Goal: Task Accomplishment & Management: Use online tool/utility

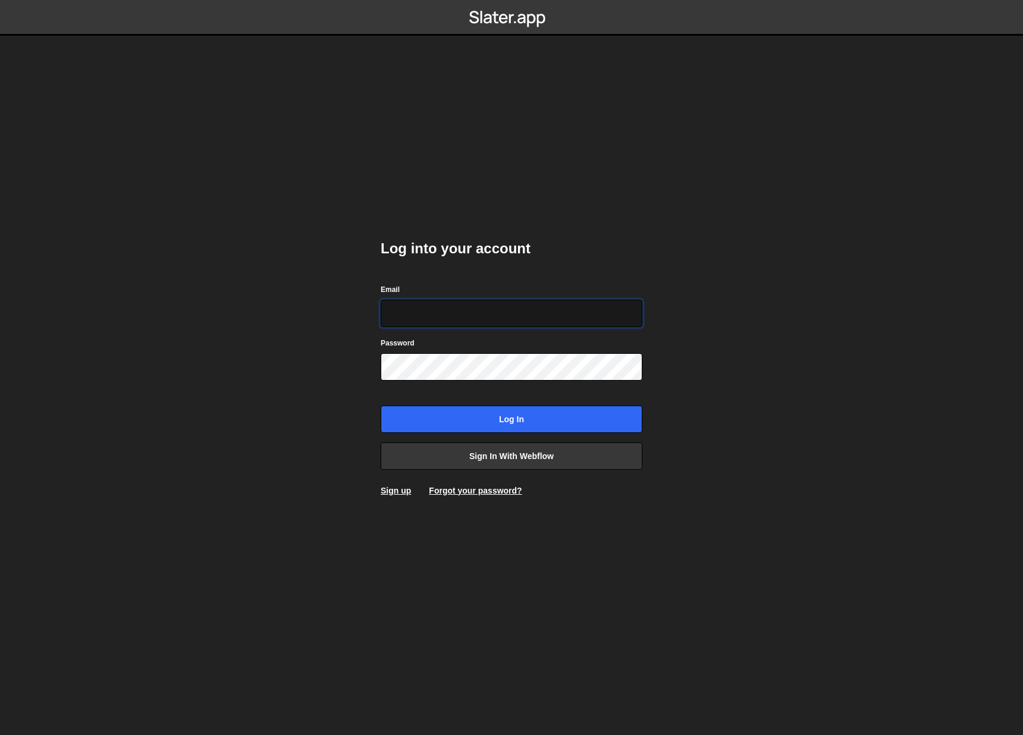
click at [434, 311] on input "Email" at bounding box center [512, 313] width 262 height 27
type input "info@overflow.nl"
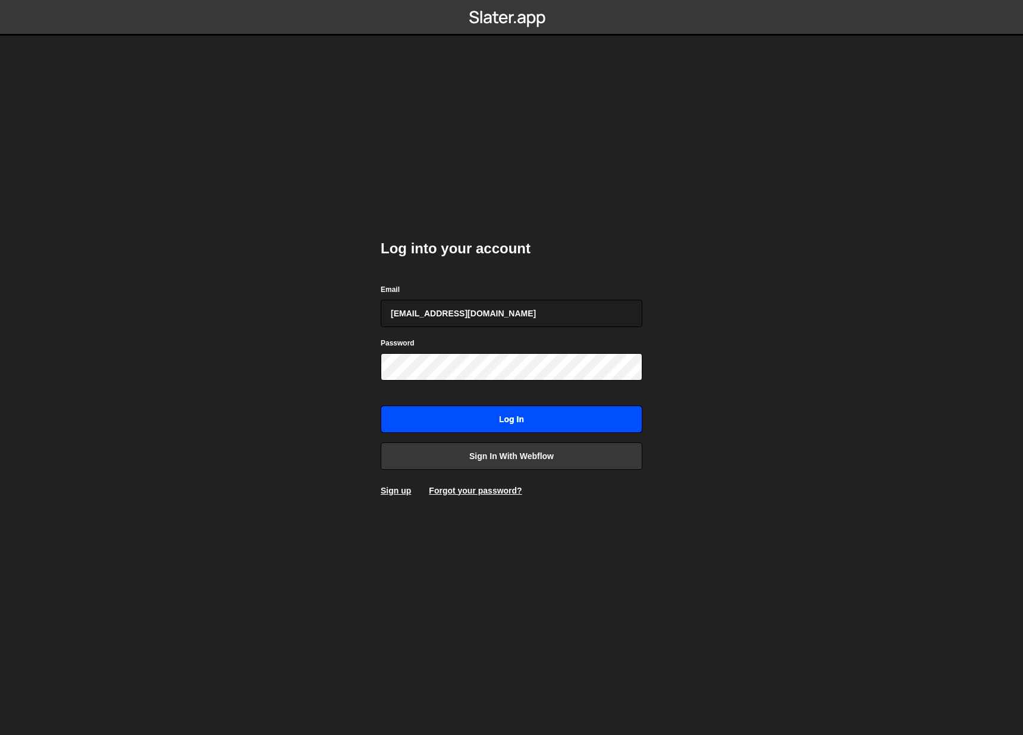
click at [534, 419] on input "Log in" at bounding box center [512, 419] width 262 height 27
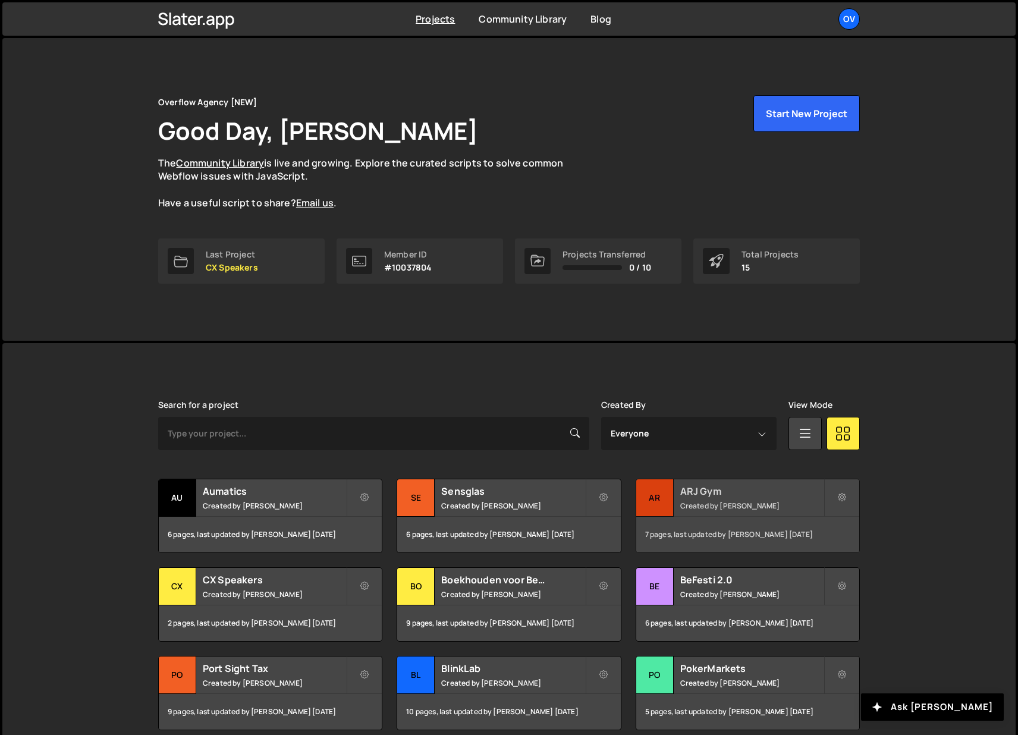
click at [734, 505] on small "Created by [PERSON_NAME]" at bounding box center [751, 506] width 143 height 10
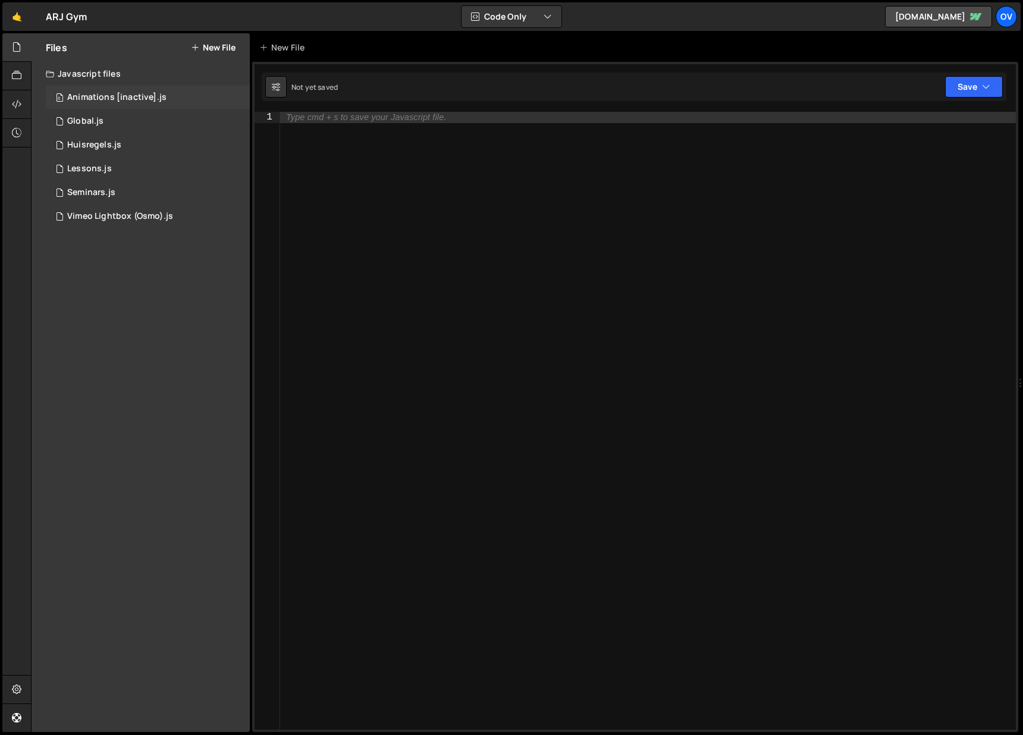
click at [135, 90] on div "0 Animations [inactive].js 0" at bounding box center [148, 98] width 204 height 24
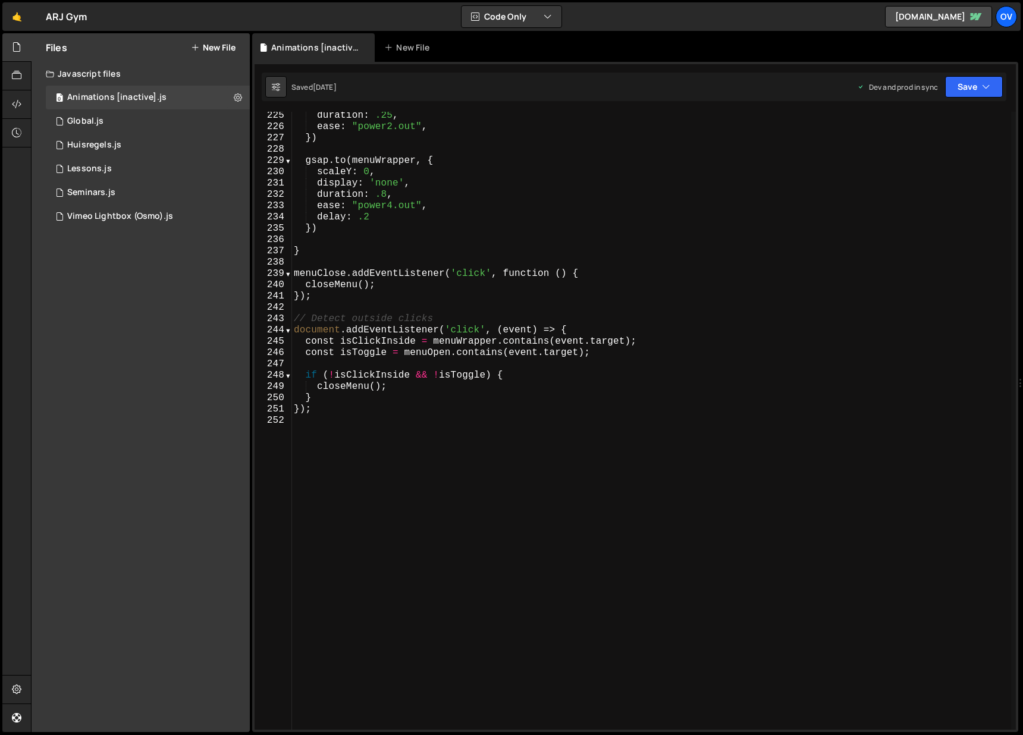
scroll to position [2545, 0]
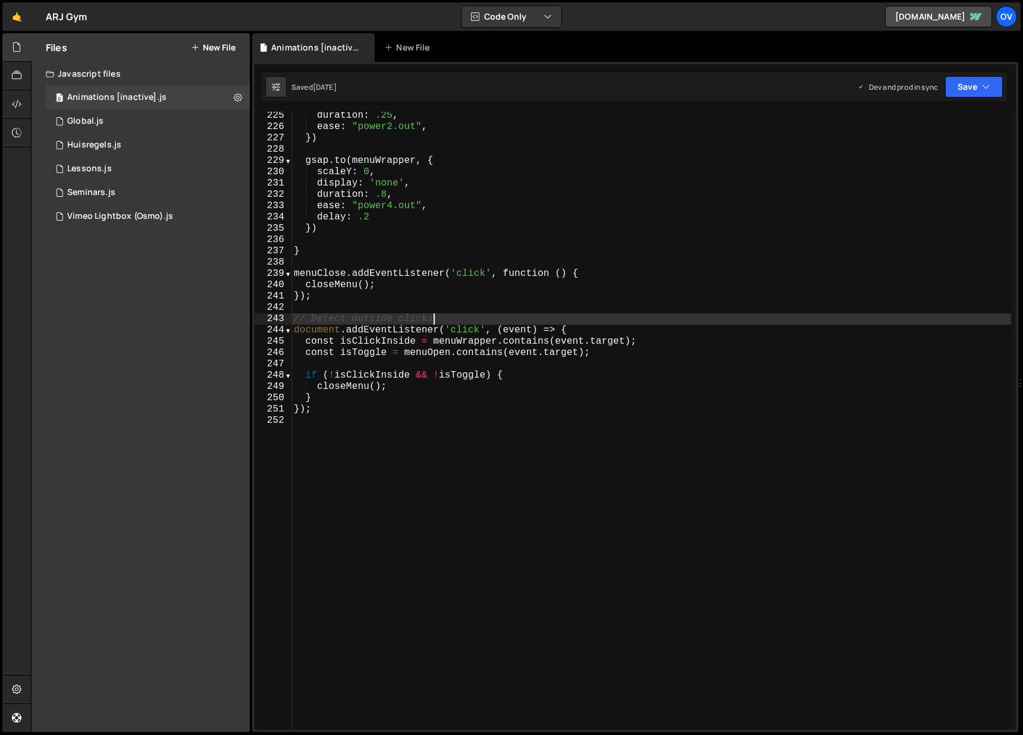
click at [511, 320] on div "duration : .25 , ease : "power2.out" , }) gsap . to ( menuWrapper , { scaleY : …" at bounding box center [651, 430] width 720 height 641
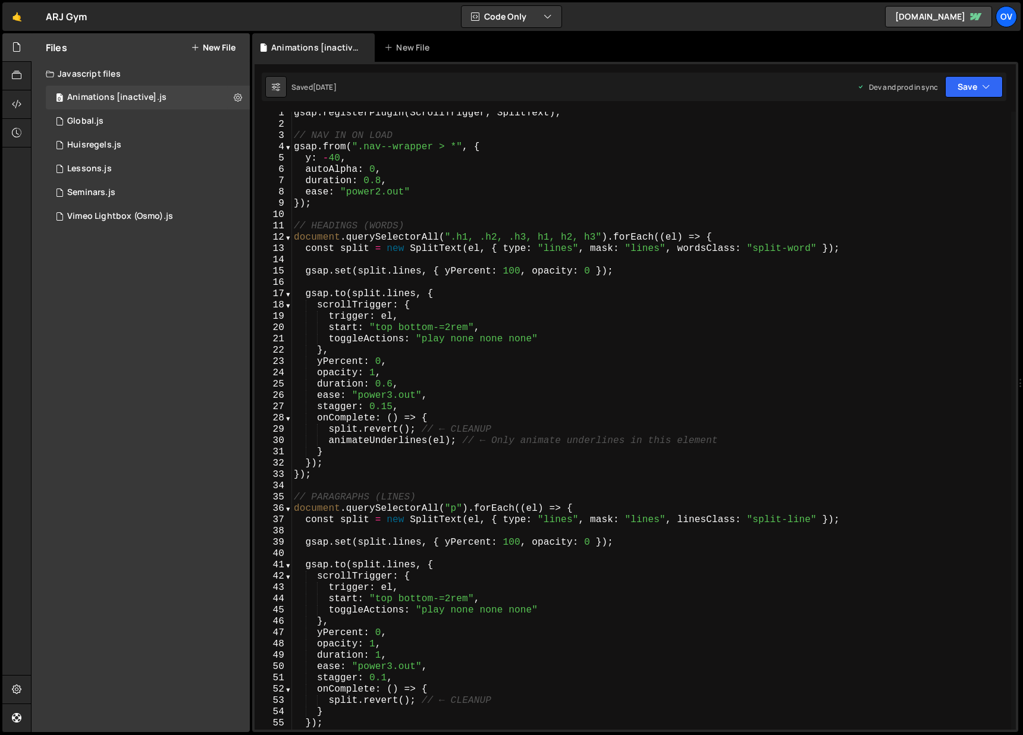
scroll to position [4, 0]
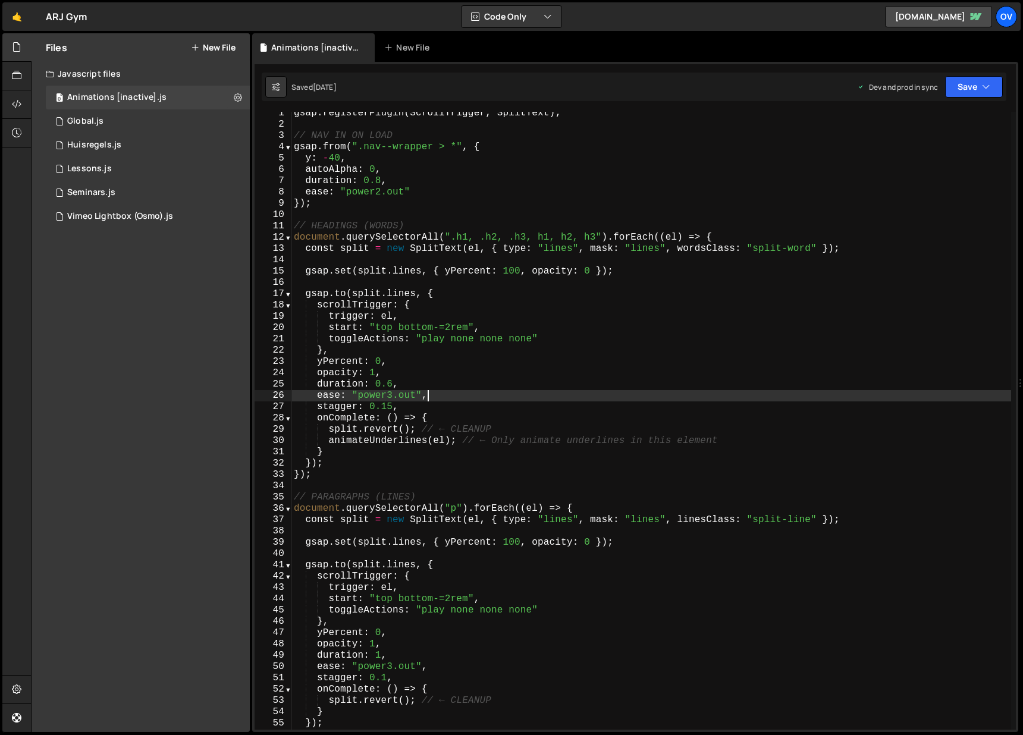
click at [563, 391] on div "gsap . registerPlugin ( ScrollTrigger , SplitText ) ; // NAV IN ON LOAD gsap . …" at bounding box center [651, 428] width 720 height 641
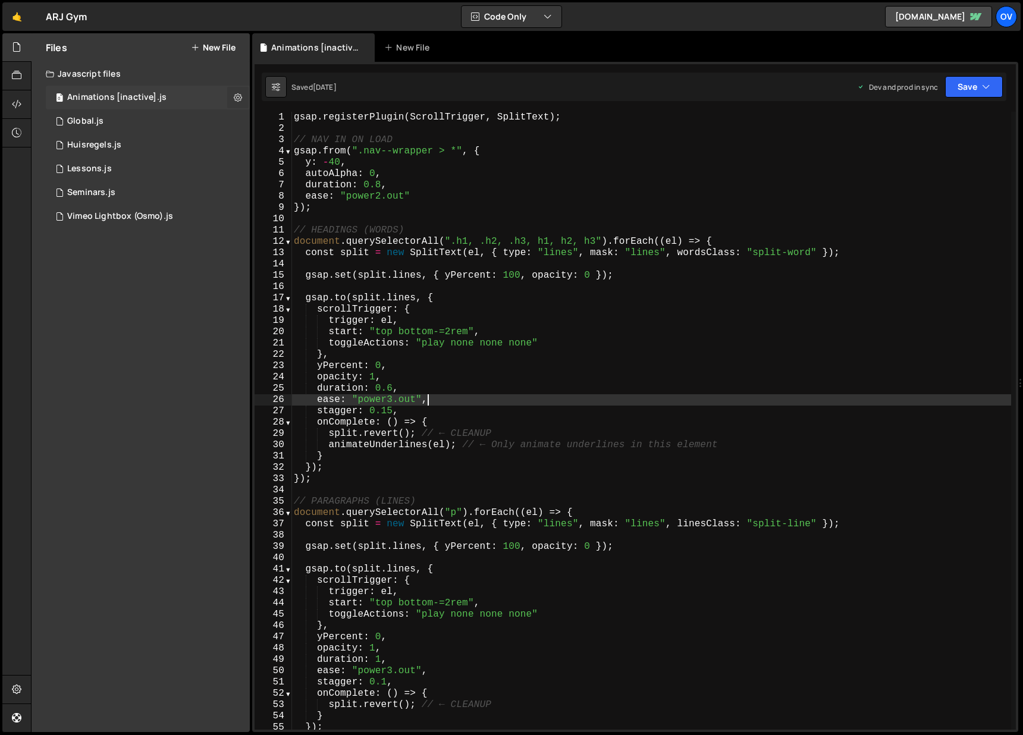
click at [243, 89] on button at bounding box center [237, 97] width 21 height 21
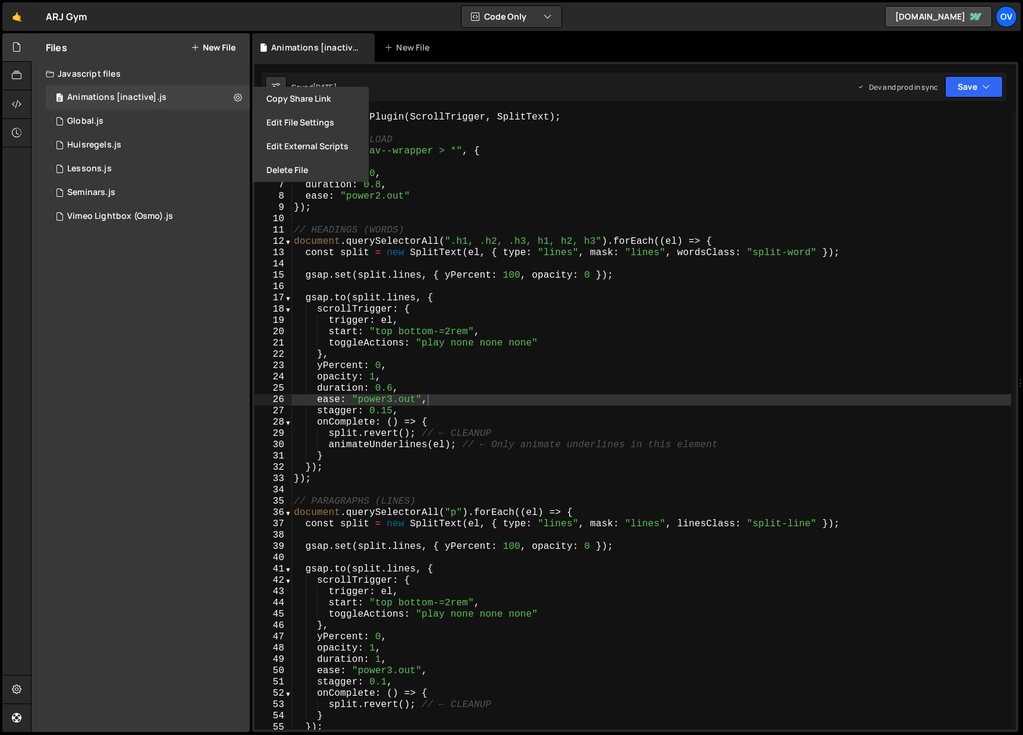
click at [464, 159] on div "gsap . registerPlugin ( ScrollTrigger , SplitText ) ; // NAV IN ON LOAD gsap . …" at bounding box center [651, 432] width 720 height 641
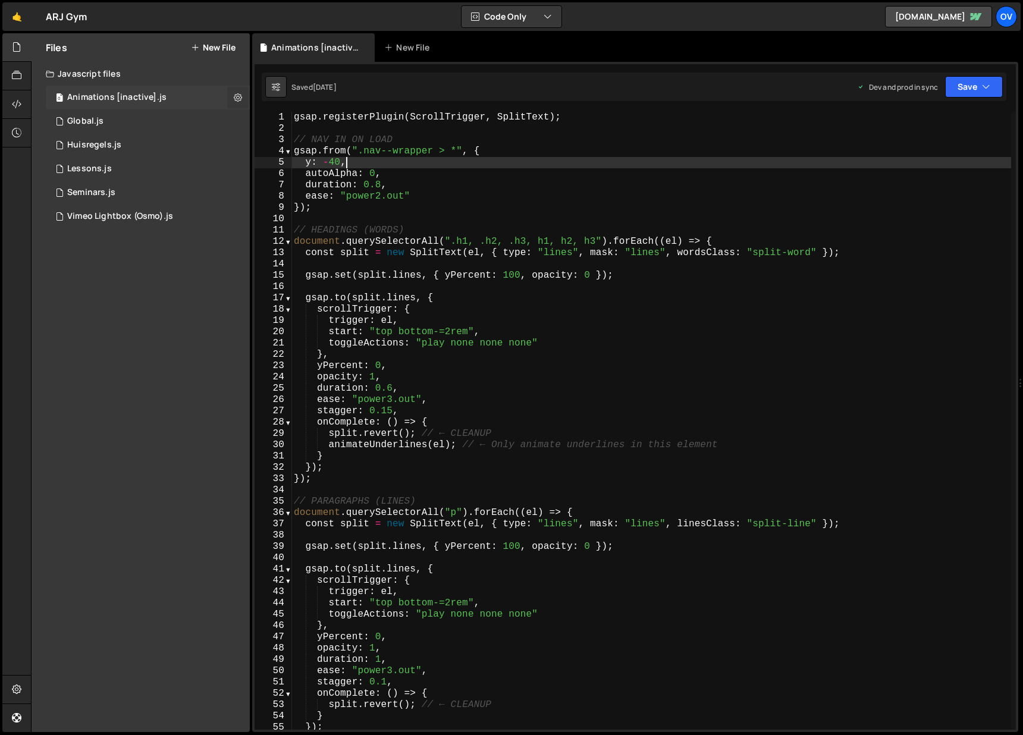
click at [242, 96] on button at bounding box center [237, 97] width 21 height 21
click at [315, 120] on button "Edit File Settings" at bounding box center [310, 123] width 117 height 24
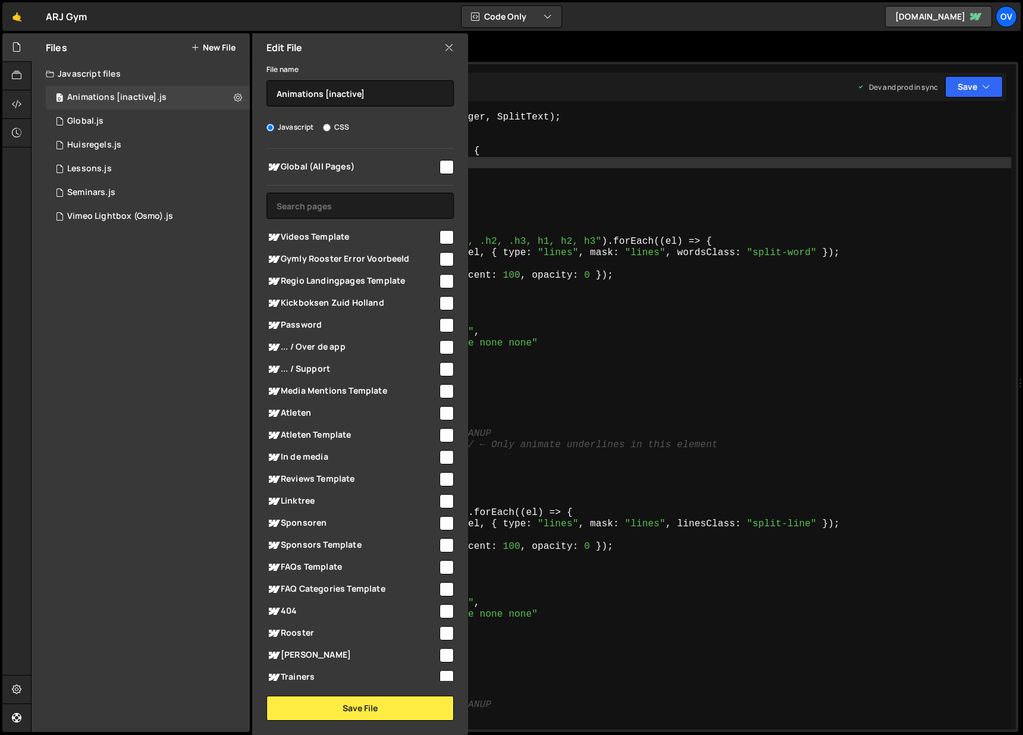
drag, startPoint x: 450, startPoint y: 42, endPoint x: 391, endPoint y: 64, distance: 63.1
click at [450, 42] on icon at bounding box center [449, 47] width 10 height 13
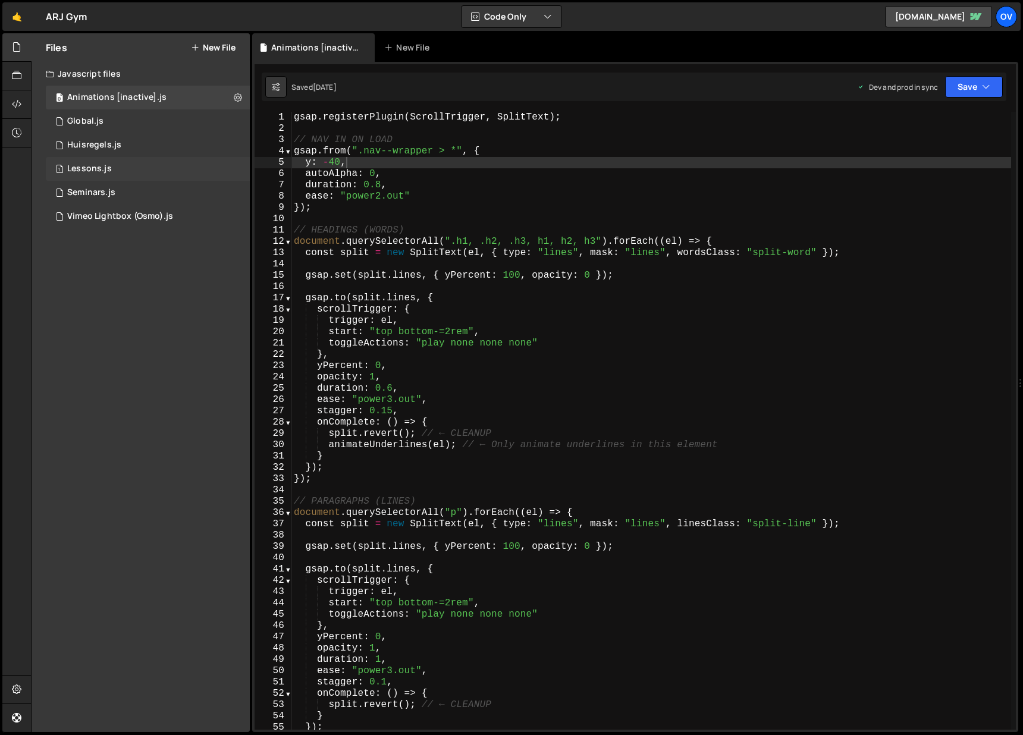
click at [133, 173] on div "1 Lessons.js 0" at bounding box center [148, 169] width 204 height 24
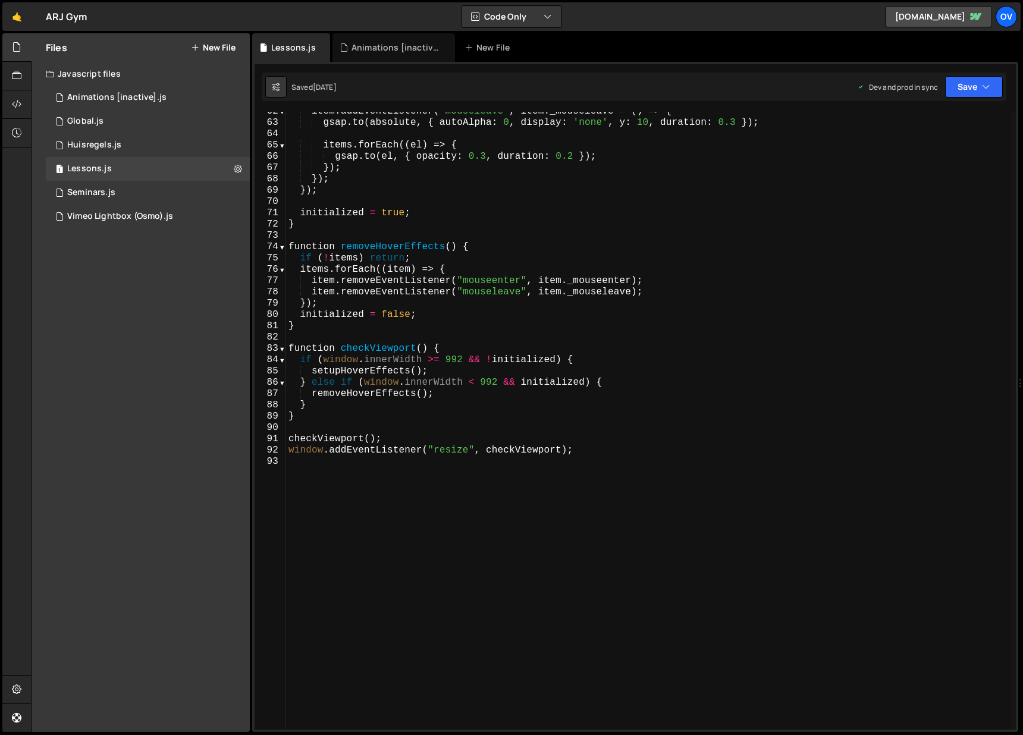
scroll to position [292, 0]
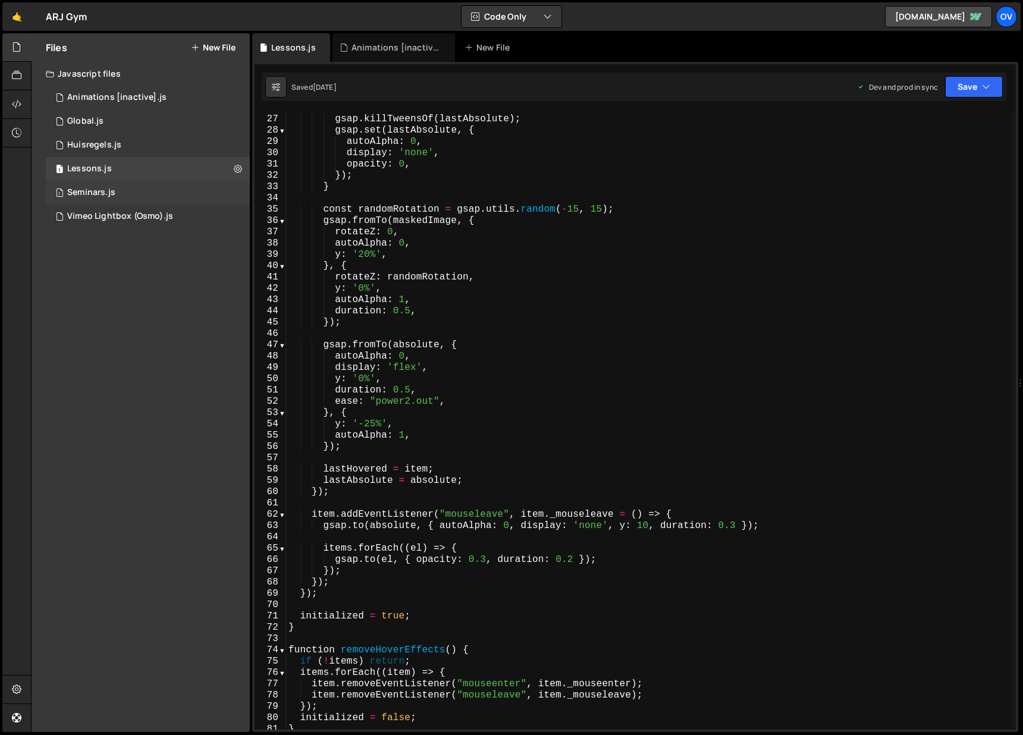
click at [152, 193] on div "1 Seminars.js 0" at bounding box center [148, 193] width 204 height 24
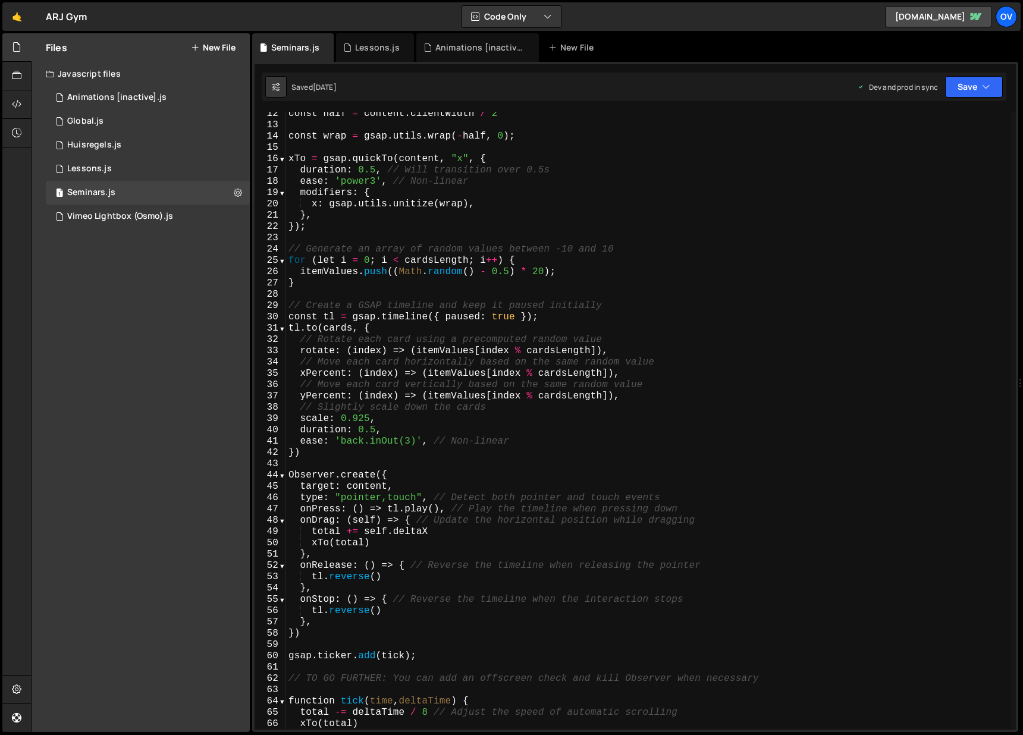
scroll to position [128, 0]
click at [190, 96] on div "0 Animations [inactive].js 0" at bounding box center [148, 98] width 204 height 24
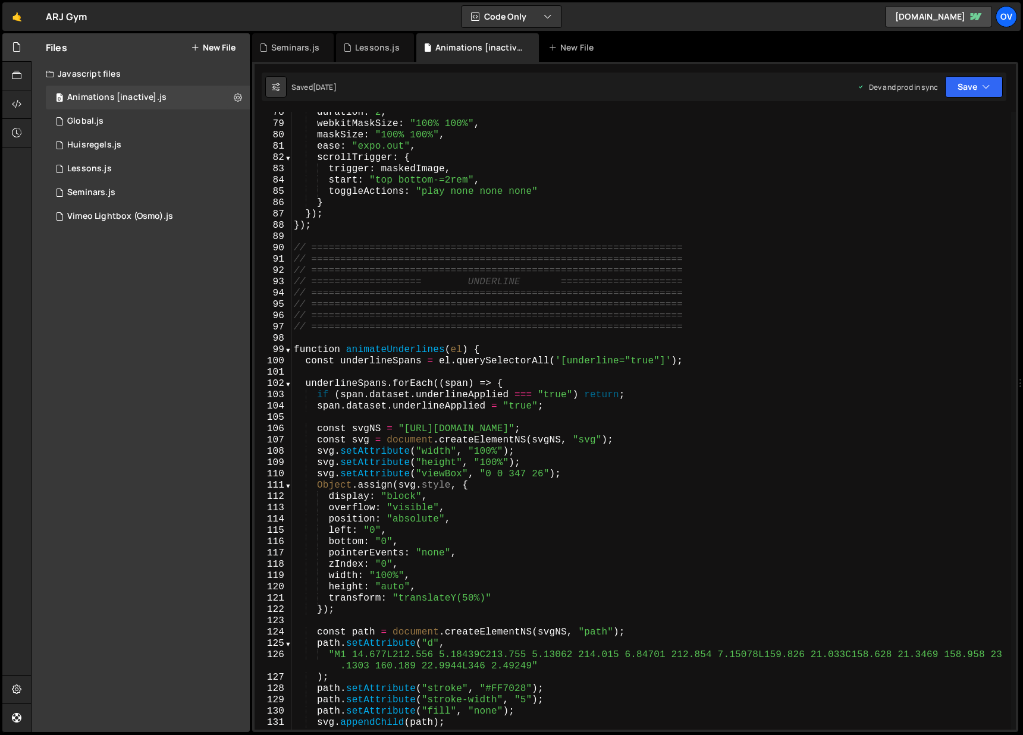
scroll to position [875, 0]
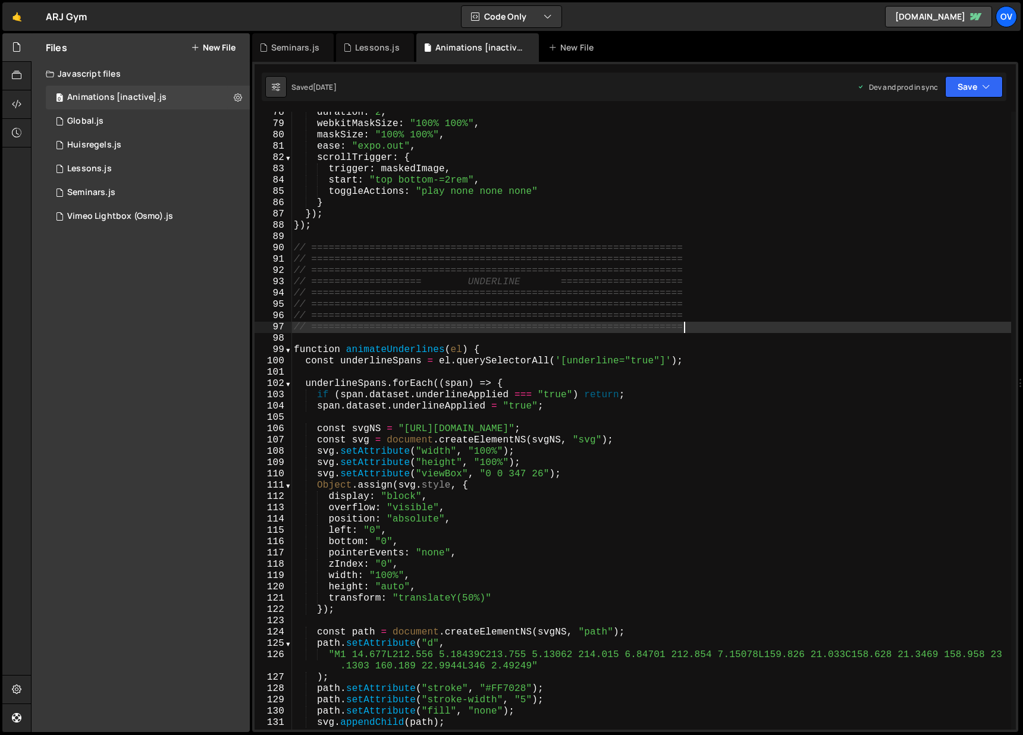
click at [721, 326] on div "duration : 2 , webkitMaskSize : "100% 100%" , maskSize : "100% 100%" , ease : "…" at bounding box center [651, 427] width 720 height 641
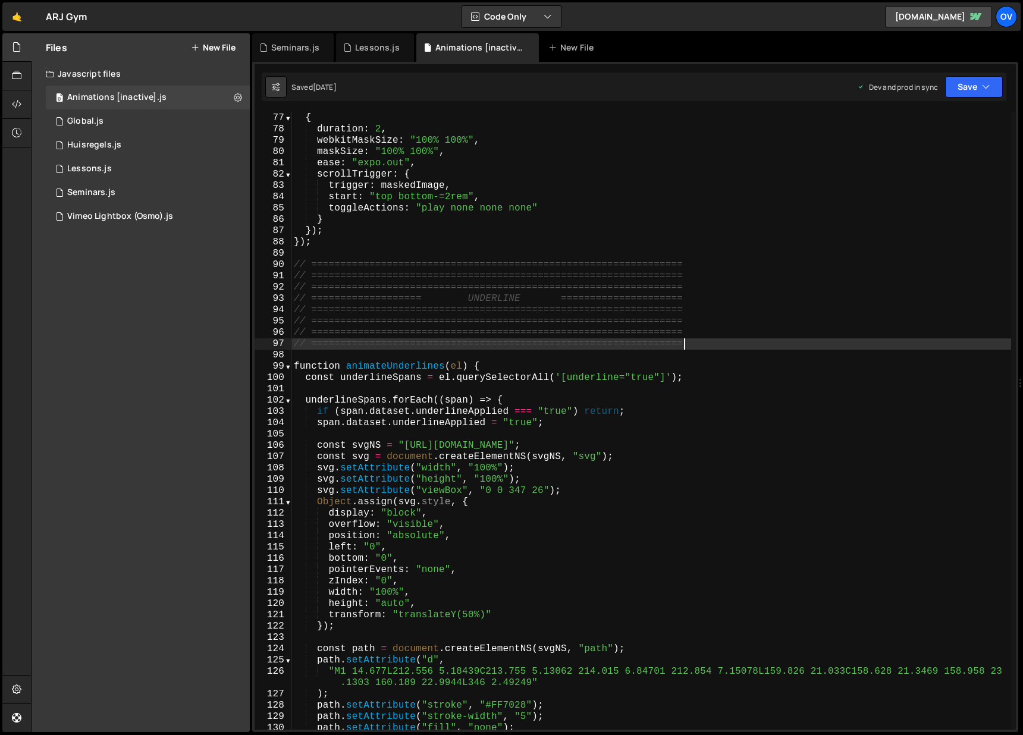
scroll to position [858, 0]
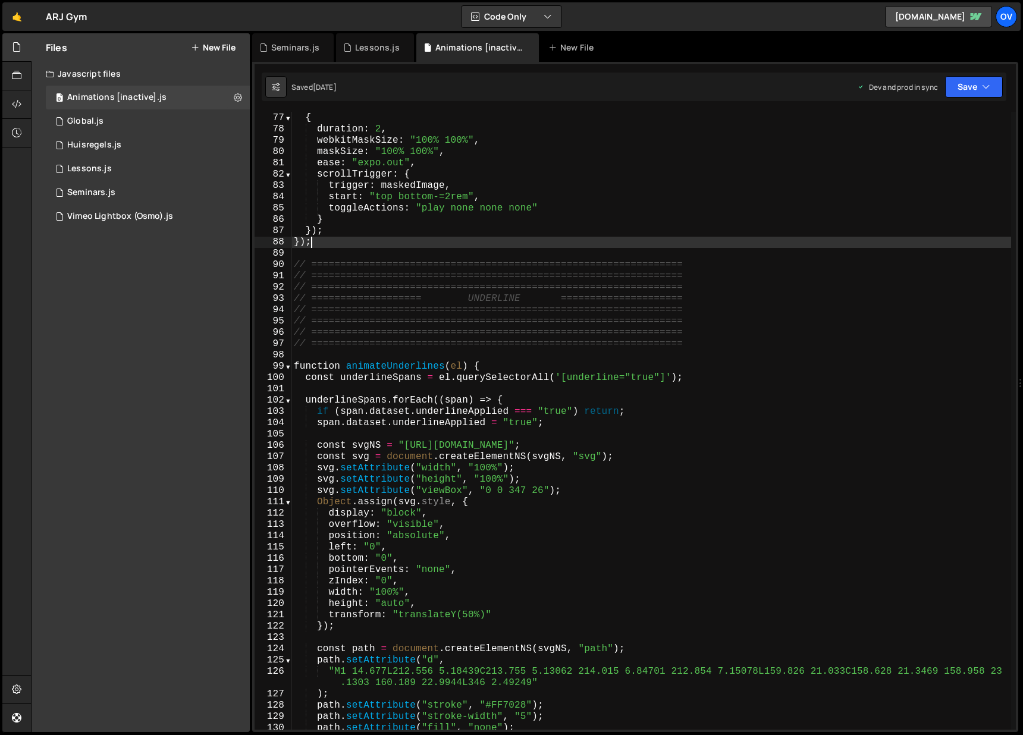
click at [436, 240] on div "} , { duration : 2 , webkitMaskSize : "100% 100%" , maskSize : "100% 100%" , ea…" at bounding box center [651, 421] width 720 height 641
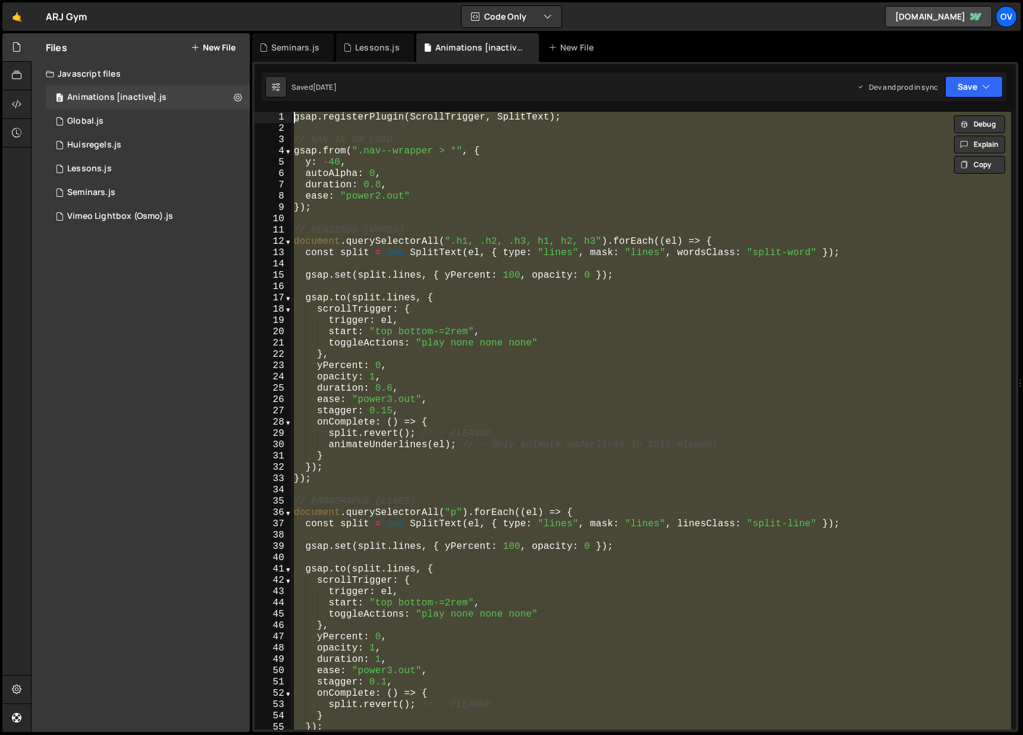
scroll to position [0, 0]
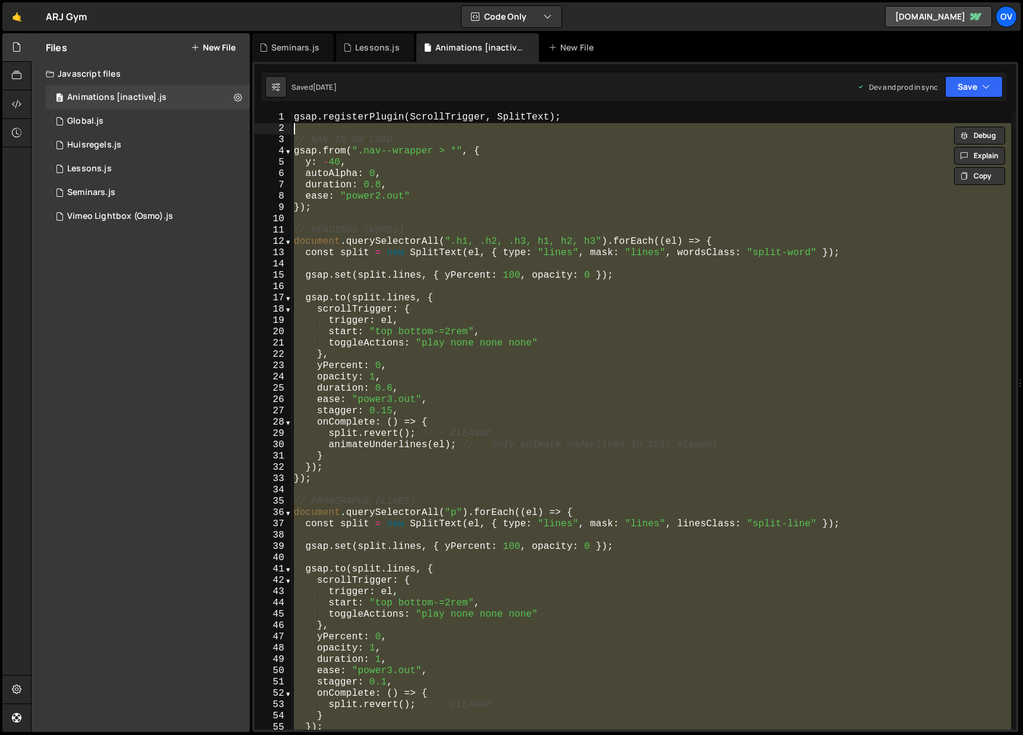
type textarea "// NAV IN ON LOAD gsap.from(".nav--wrapper > *", {"
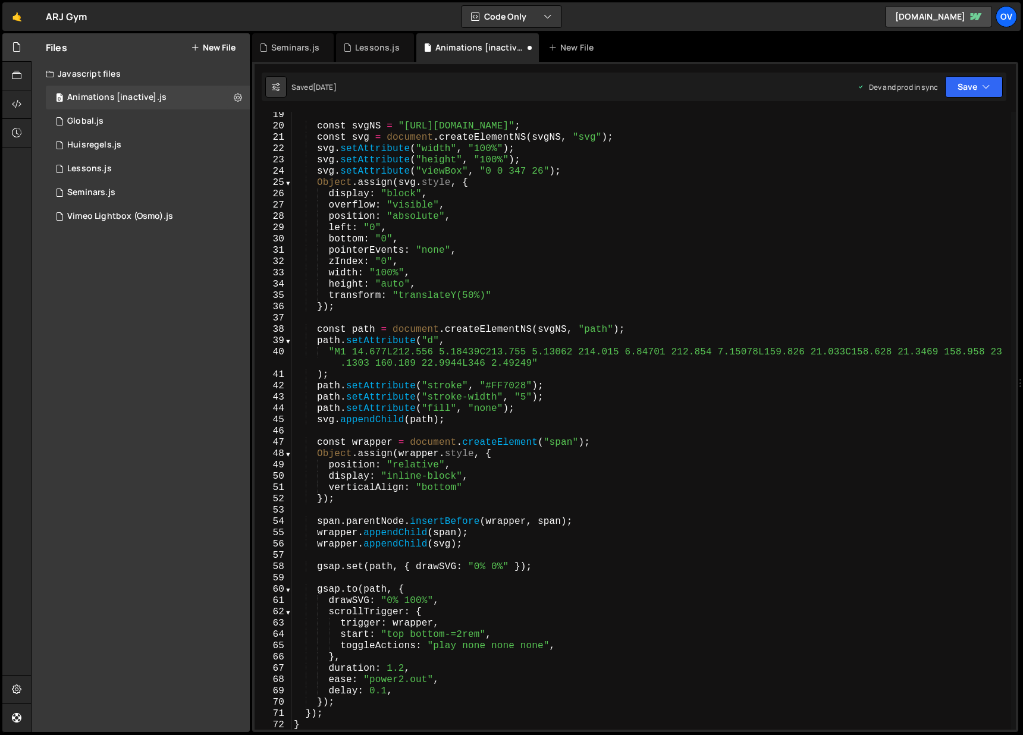
scroll to position [96, 0]
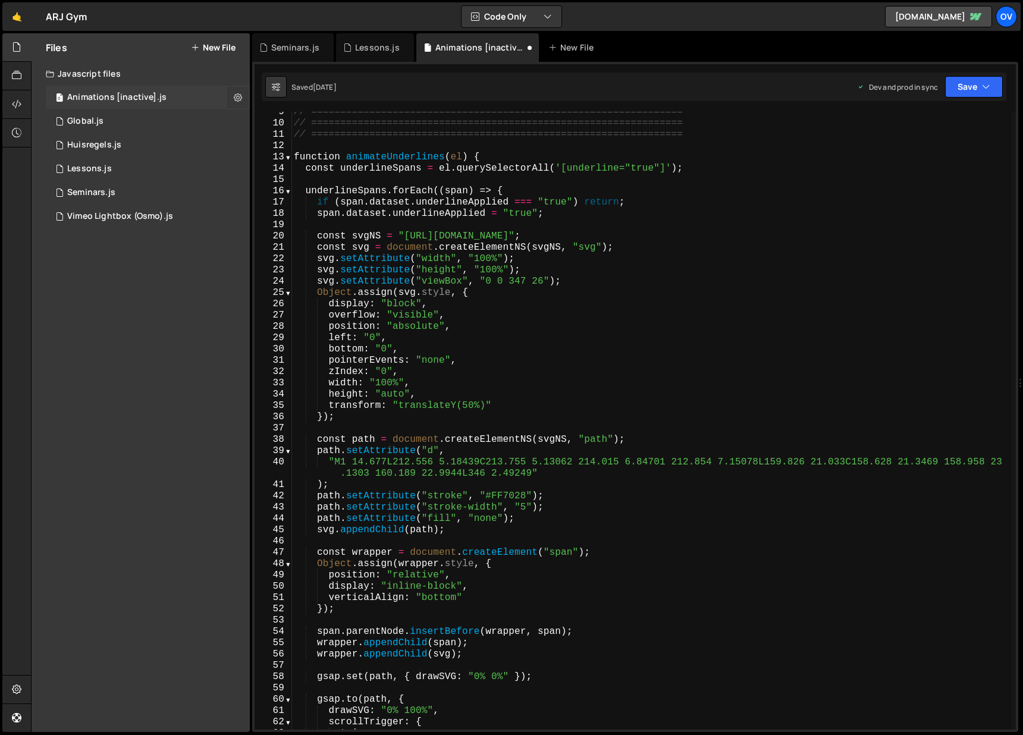
click at [242, 98] on icon at bounding box center [238, 97] width 8 height 11
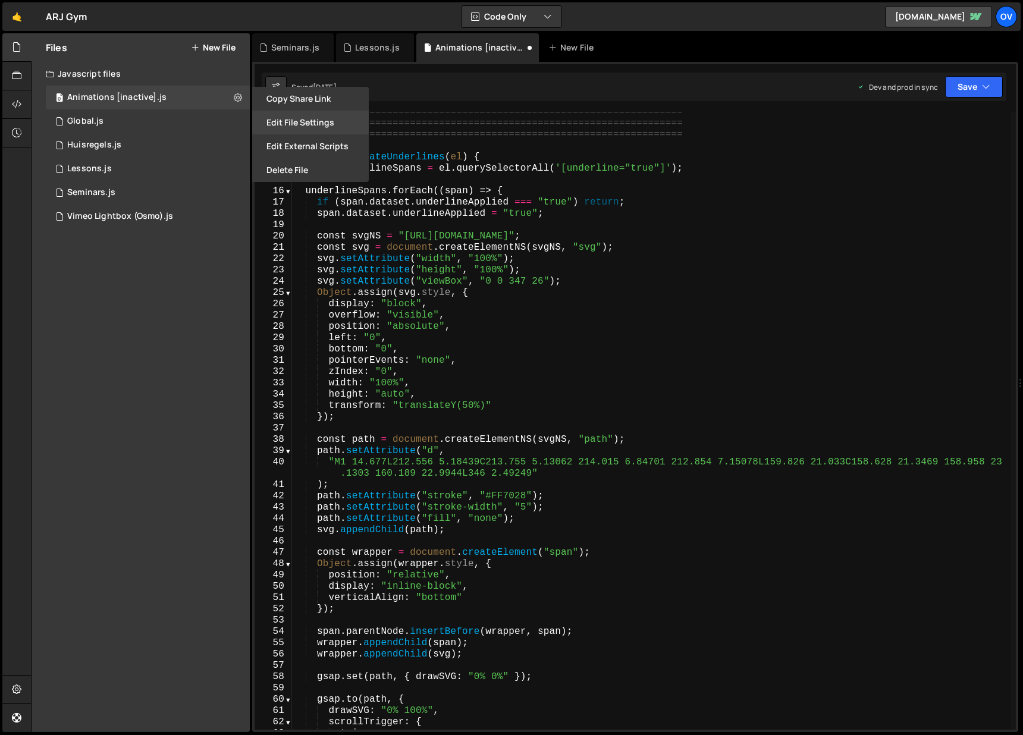
click at [292, 122] on button "Edit File Settings" at bounding box center [310, 123] width 117 height 24
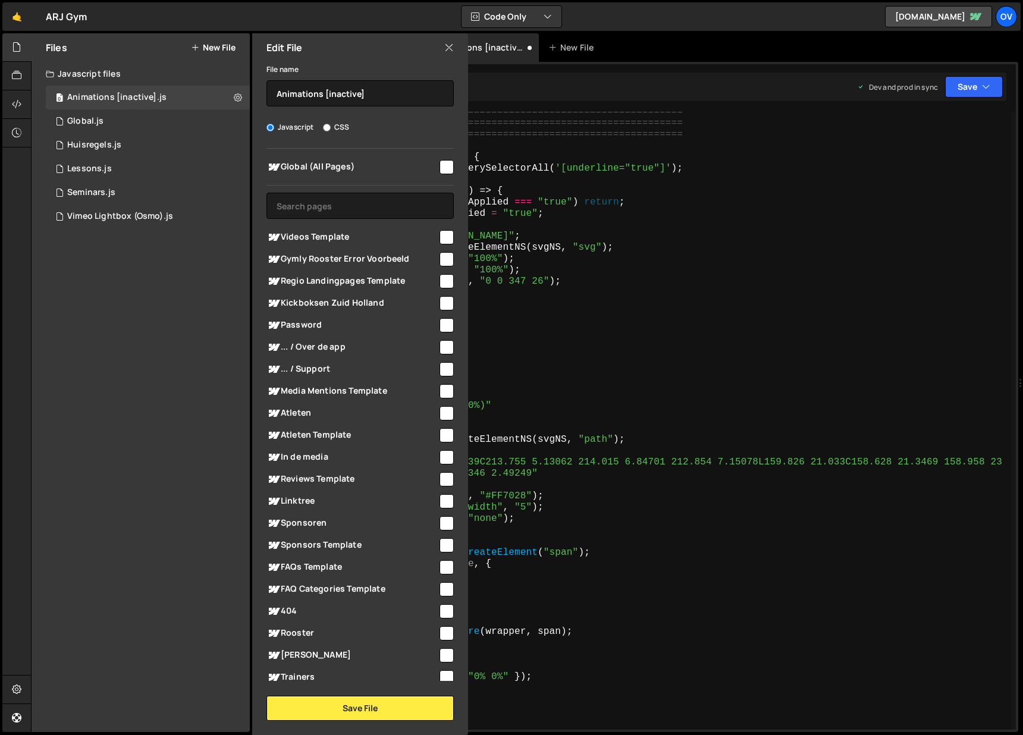
click at [377, 167] on span "Global (All Pages)" at bounding box center [351, 167] width 171 height 14
checkbox input "true"
click at [340, 703] on button "Save File" at bounding box center [359, 708] width 187 height 25
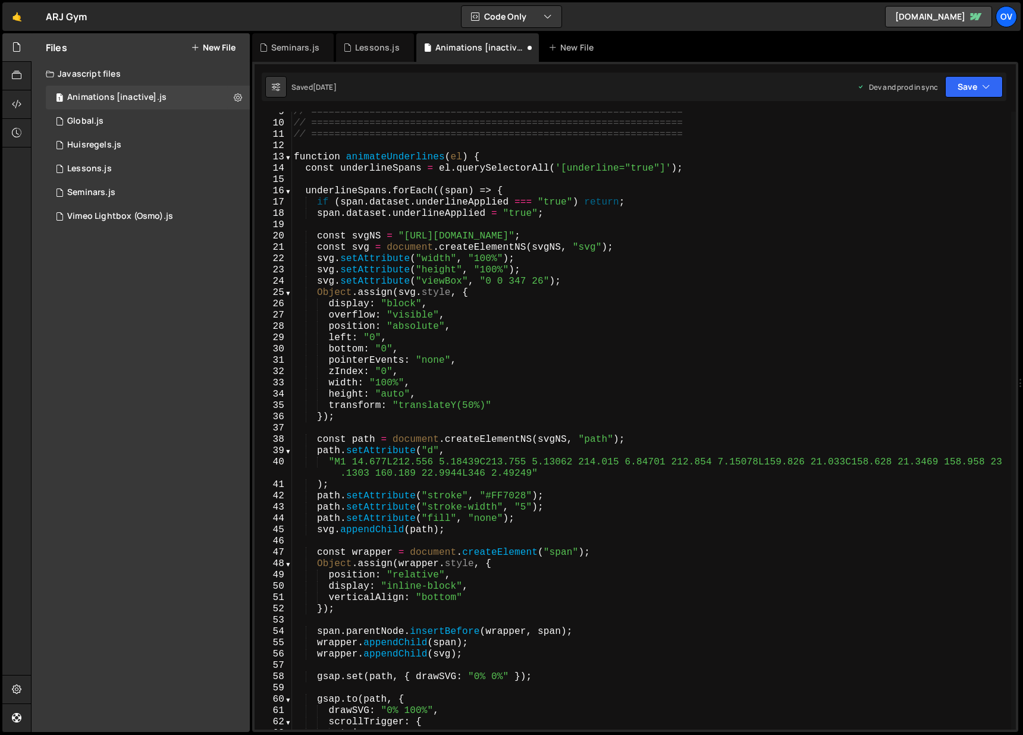
scroll to position [1556, 0]
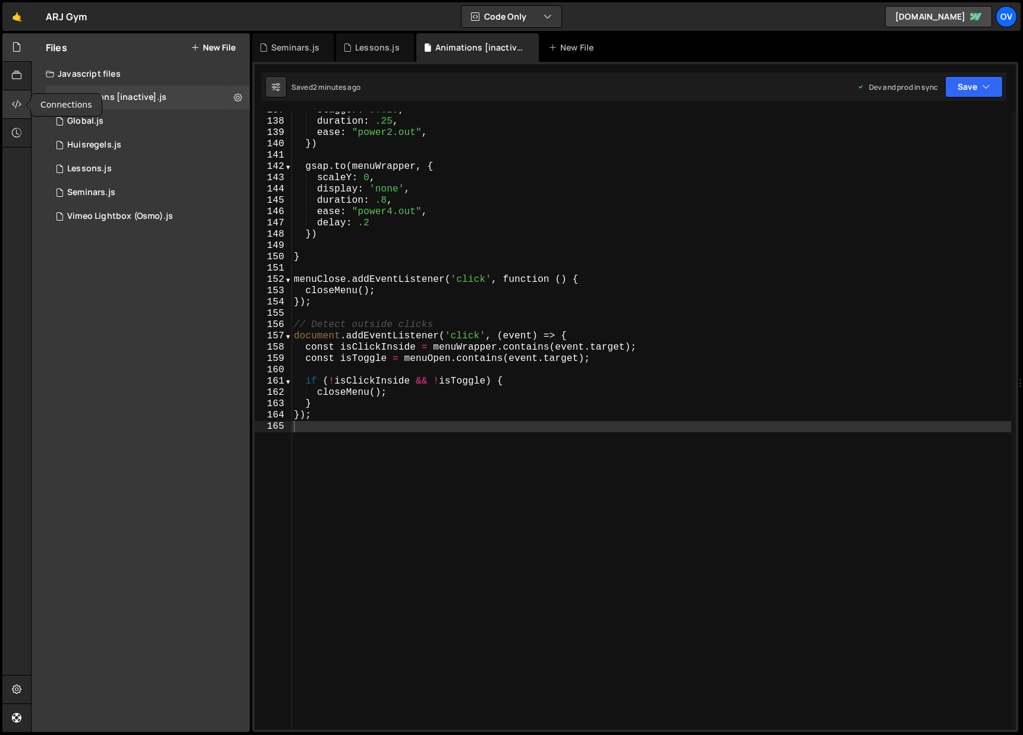
click at [20, 99] on icon at bounding box center [17, 104] width 10 height 13
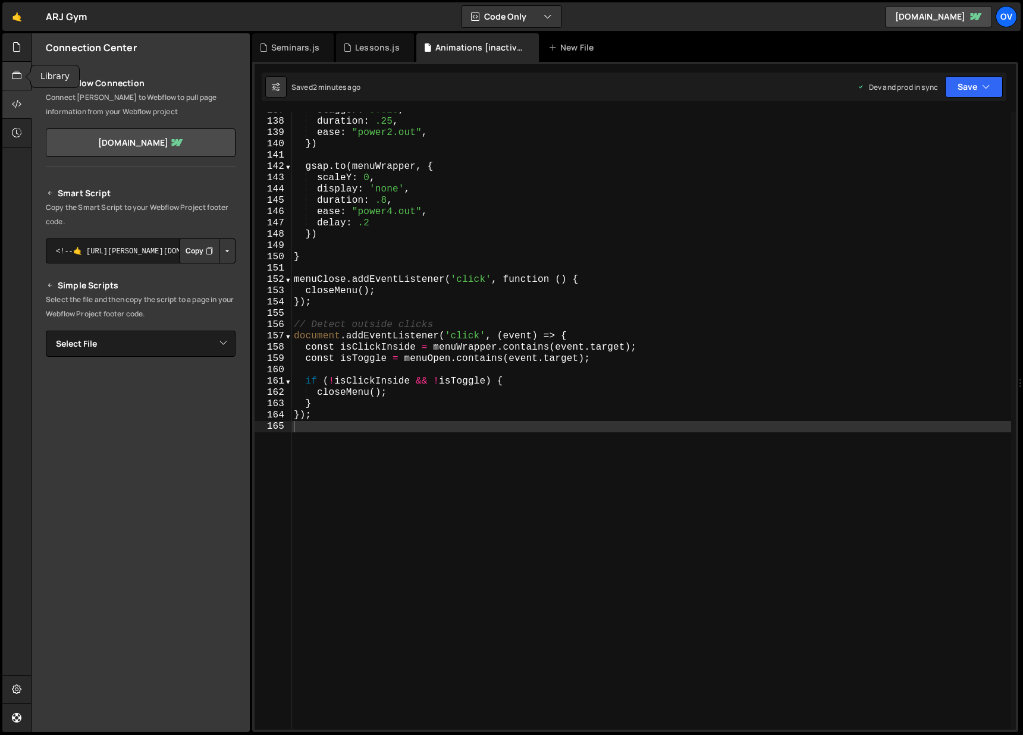
click at [24, 71] on div at bounding box center [16, 76] width 29 height 29
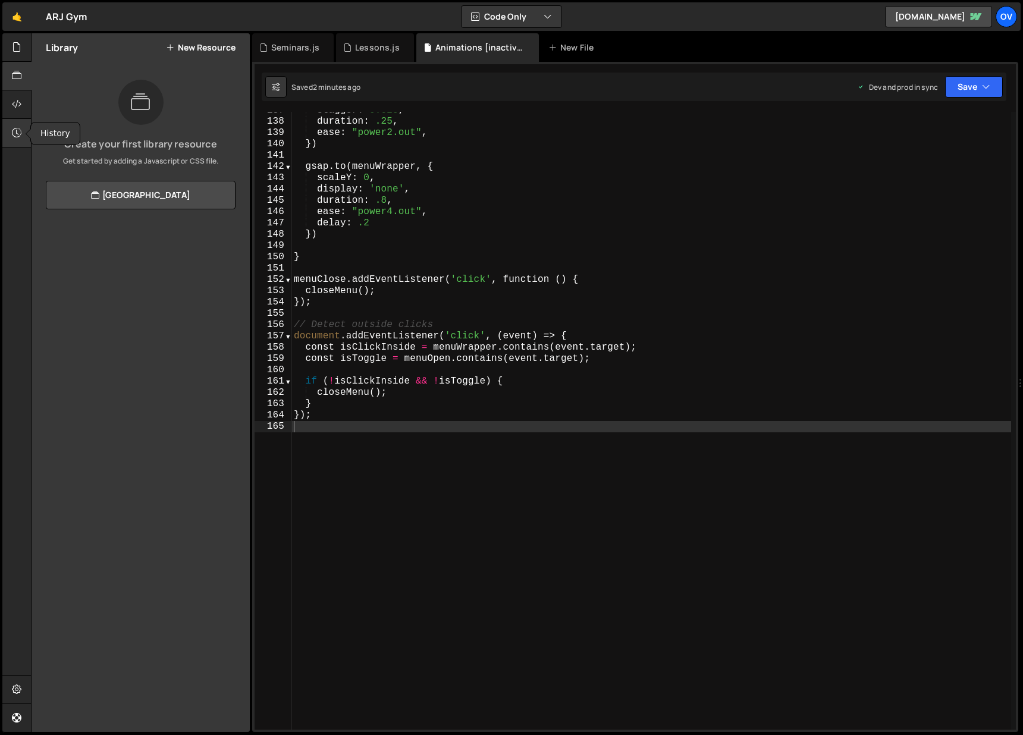
click at [12, 128] on icon at bounding box center [17, 132] width 10 height 13
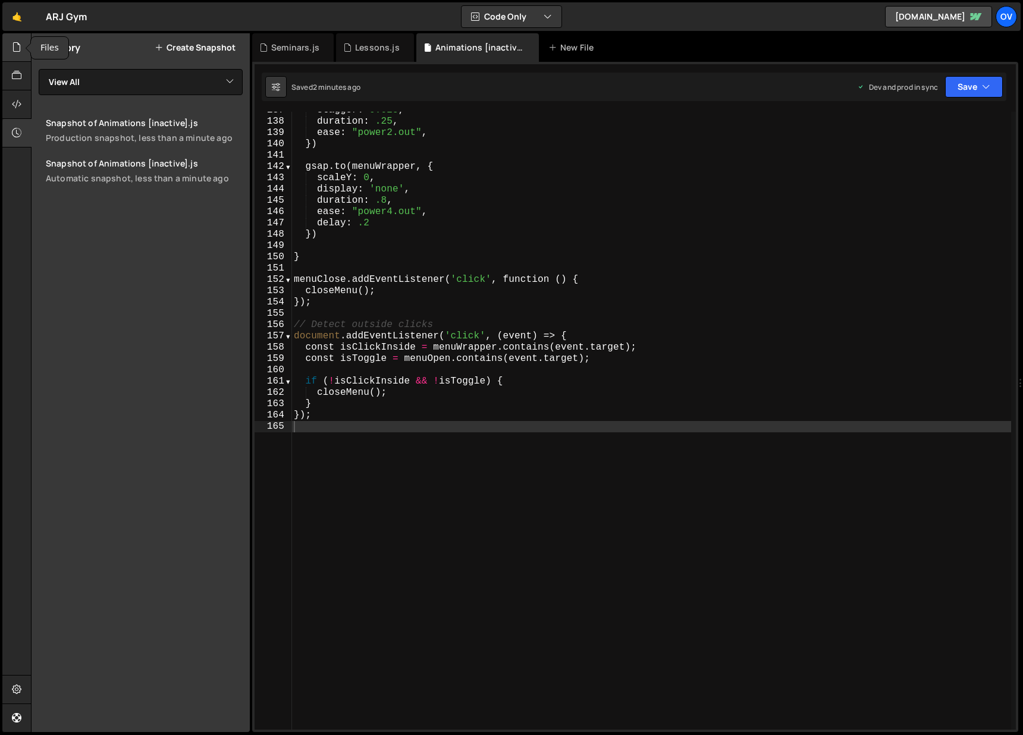
click at [23, 42] on div at bounding box center [16, 47] width 29 height 29
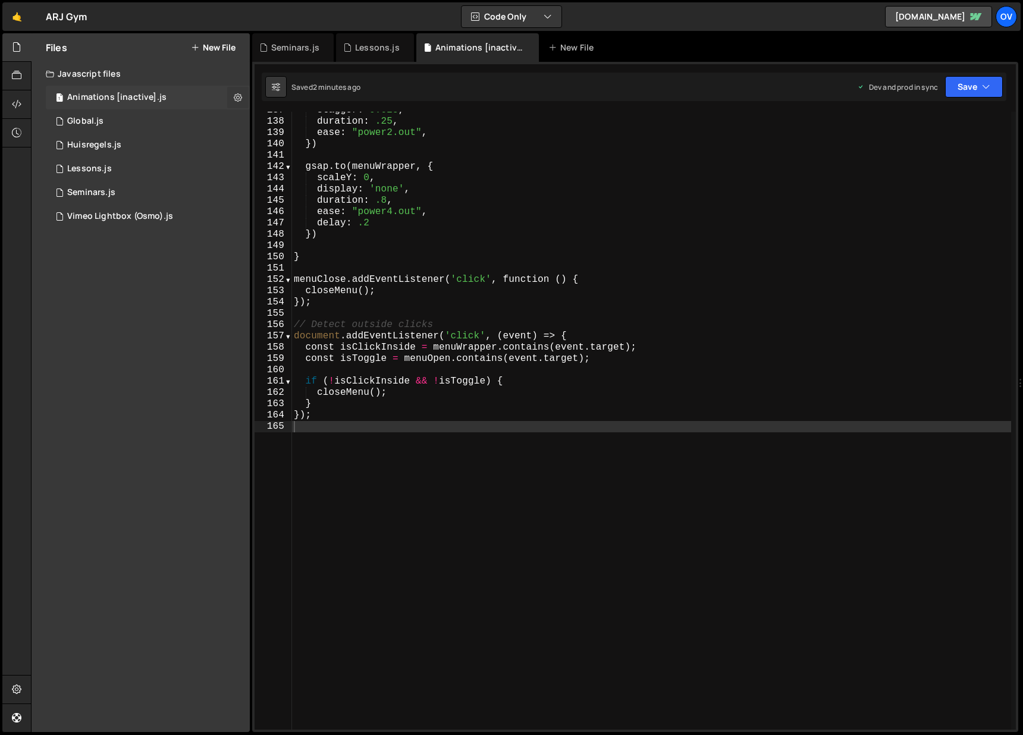
click at [237, 97] on icon at bounding box center [238, 97] width 8 height 11
click at [313, 117] on button "Edit File Settings" at bounding box center [310, 123] width 117 height 24
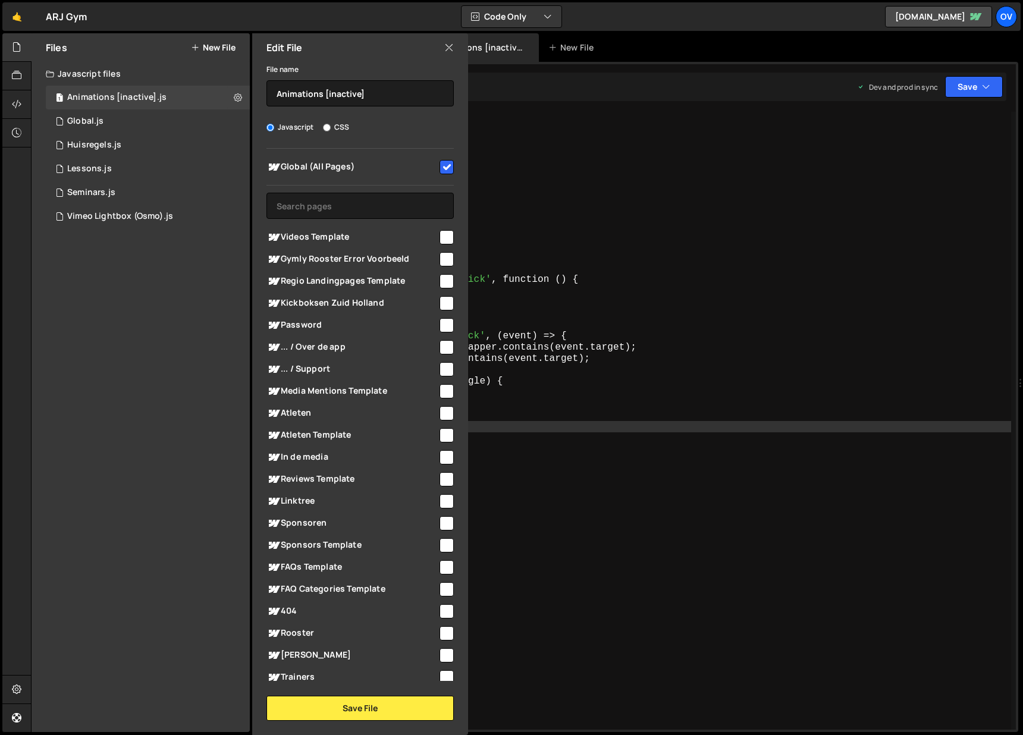
scroll to position [266, 0]
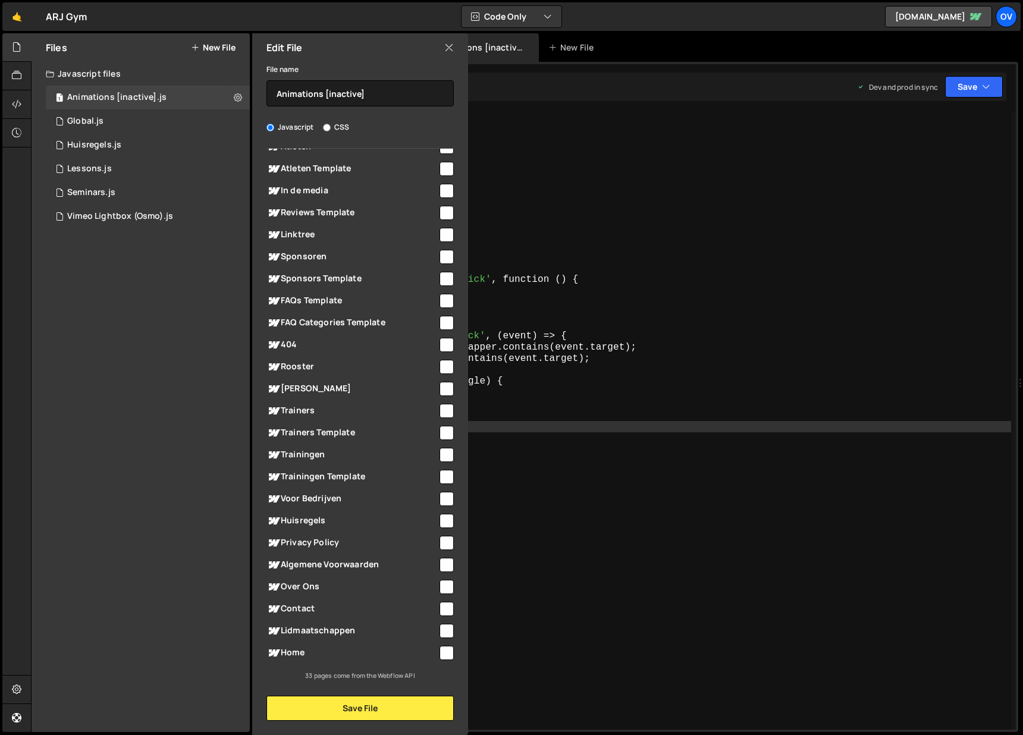
click at [453, 49] on div "Edit File" at bounding box center [360, 47] width 216 height 29
click at [451, 48] on icon at bounding box center [449, 47] width 10 height 13
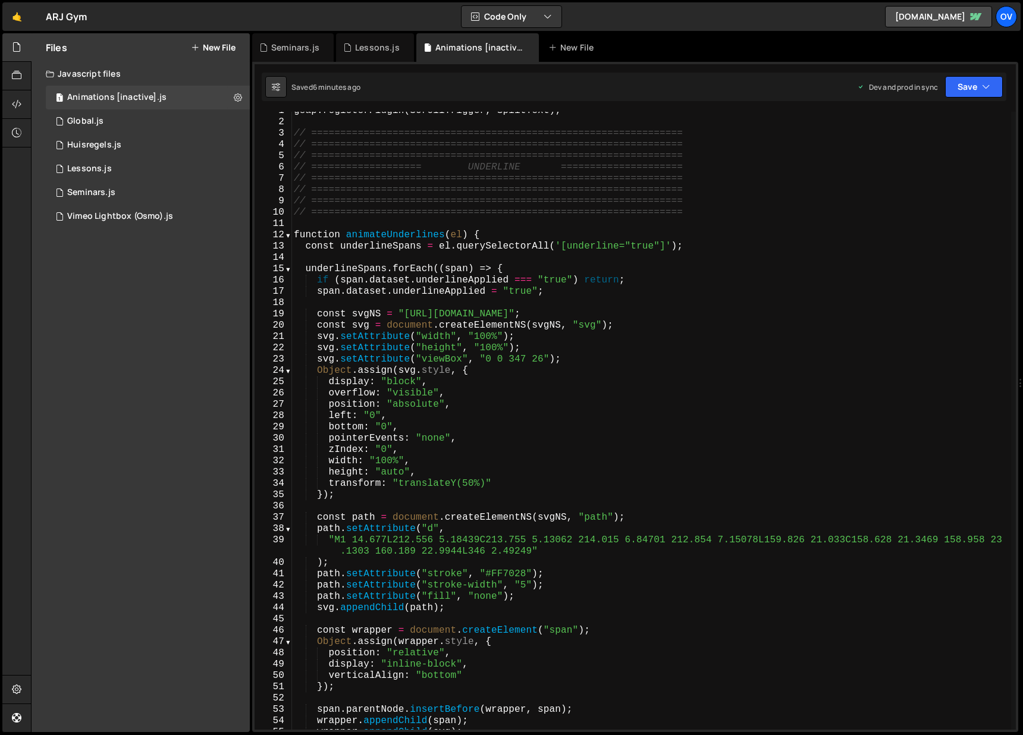
scroll to position [0, 0]
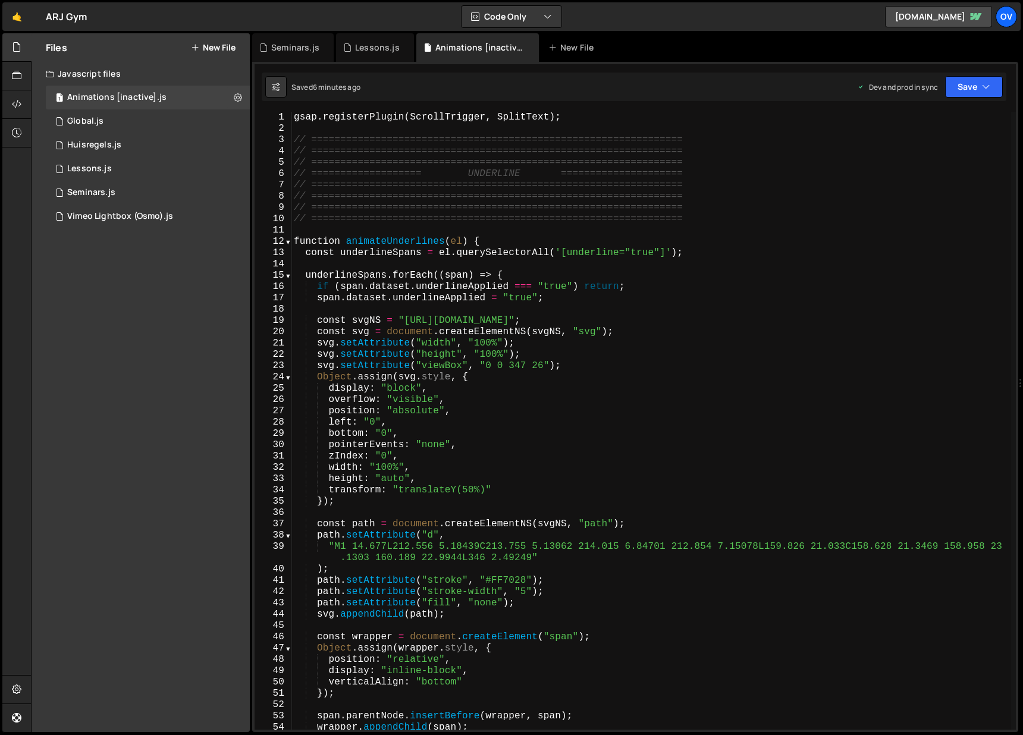
type textarea "gsap.registerPlugin(ScrollTrigger, SplitText);"
click at [581, 118] on div "gsap . registerPlugin ( ScrollTrigger , SplitText ) ; // ======================…" at bounding box center [651, 432] width 720 height 641
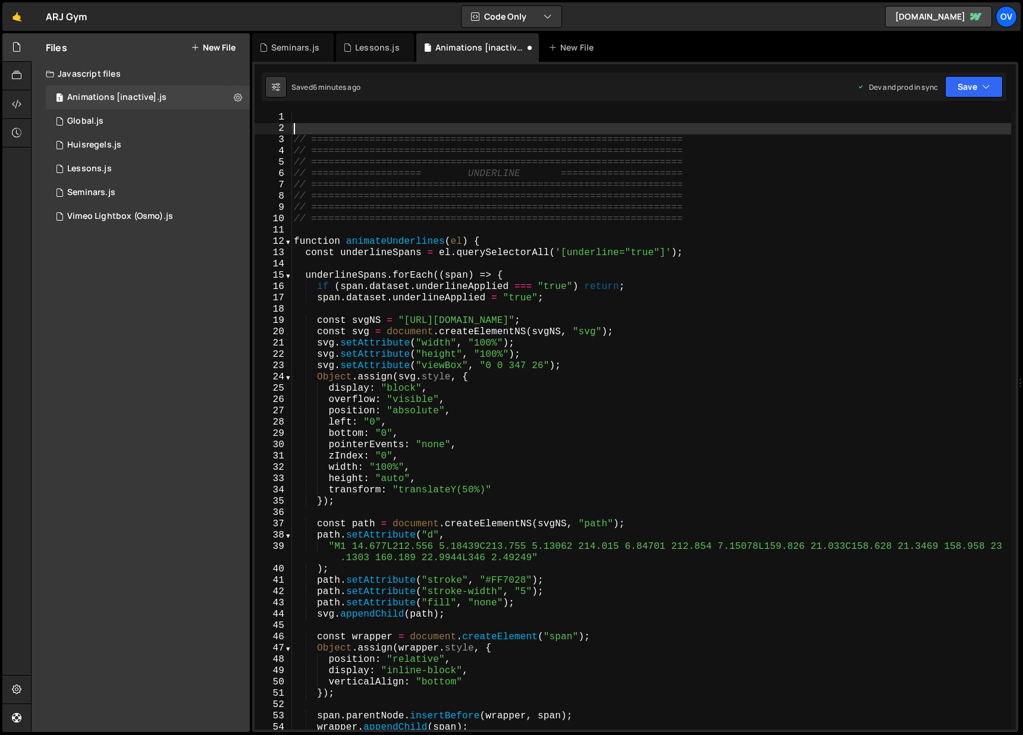
type textarea "// ================================================================"
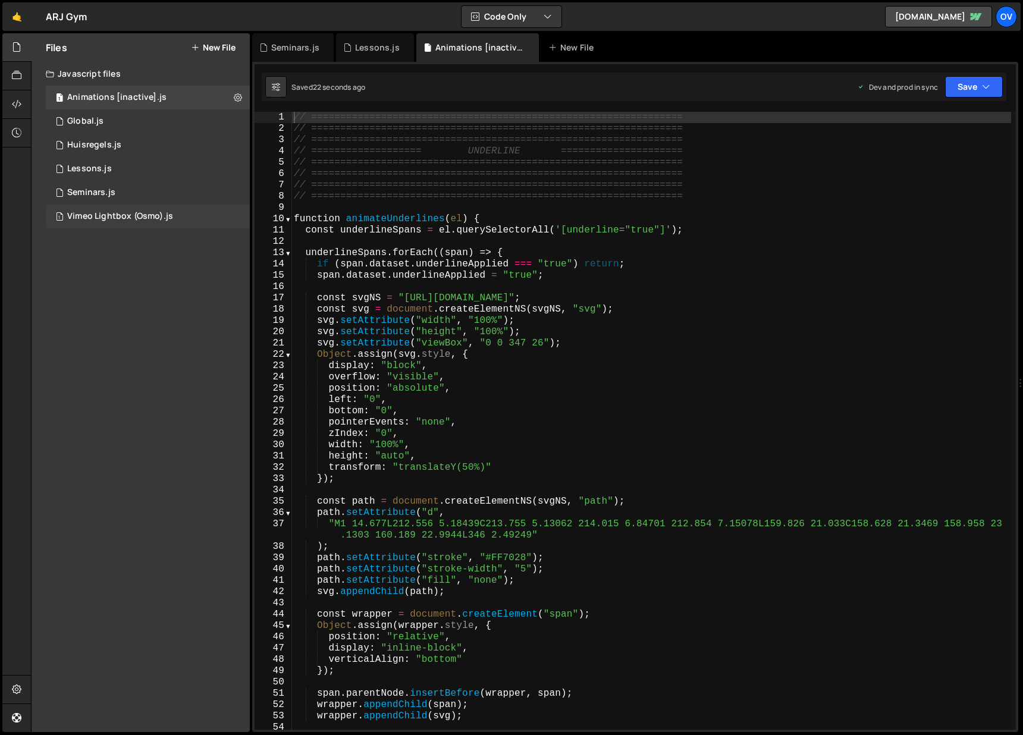
click at [106, 214] on div "Vimeo Lightbox (Osmo).js" at bounding box center [120, 216] width 106 height 11
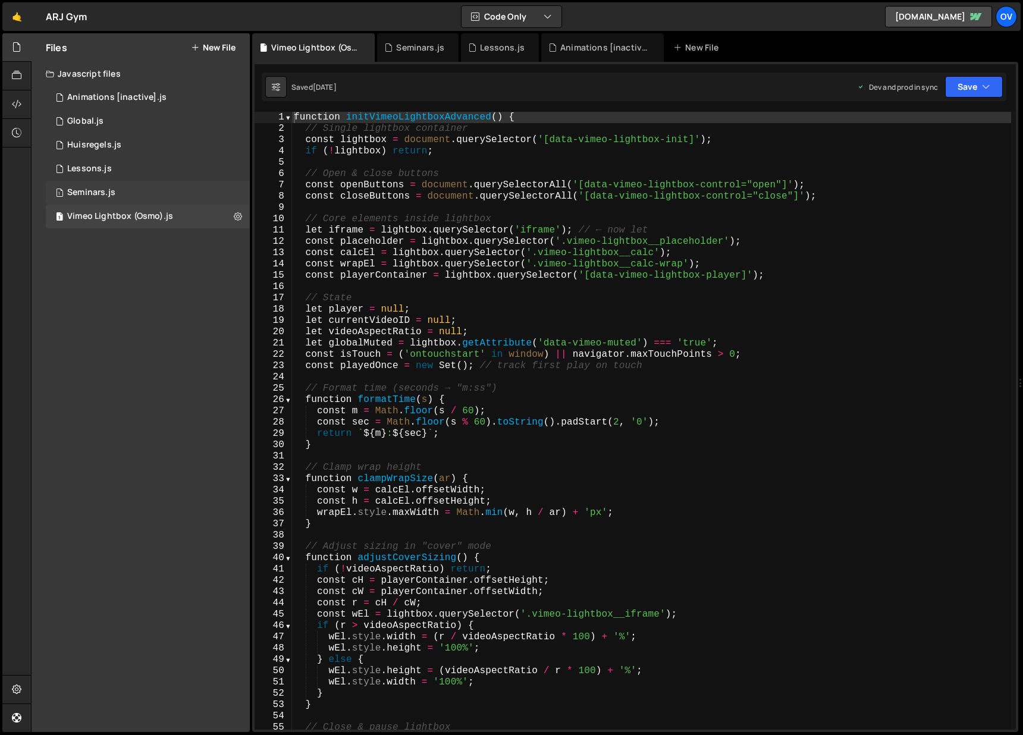
click at [158, 190] on div "1 Seminars.js 0" at bounding box center [148, 193] width 204 height 24
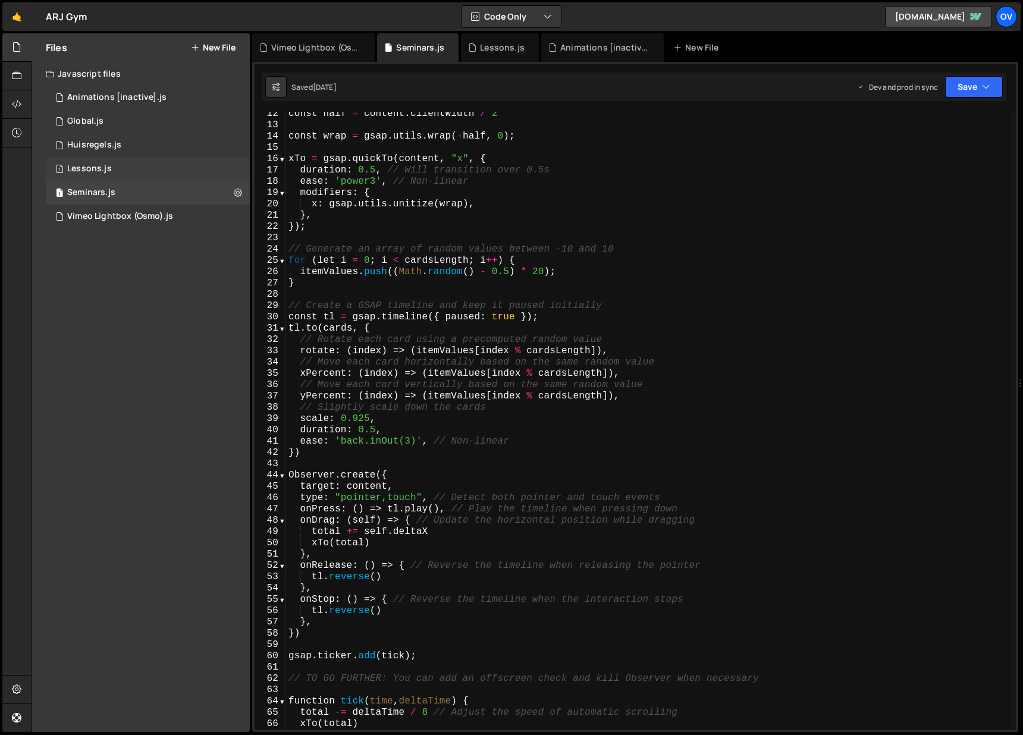
click at [148, 170] on div "1 Lessons.js 0" at bounding box center [148, 169] width 204 height 24
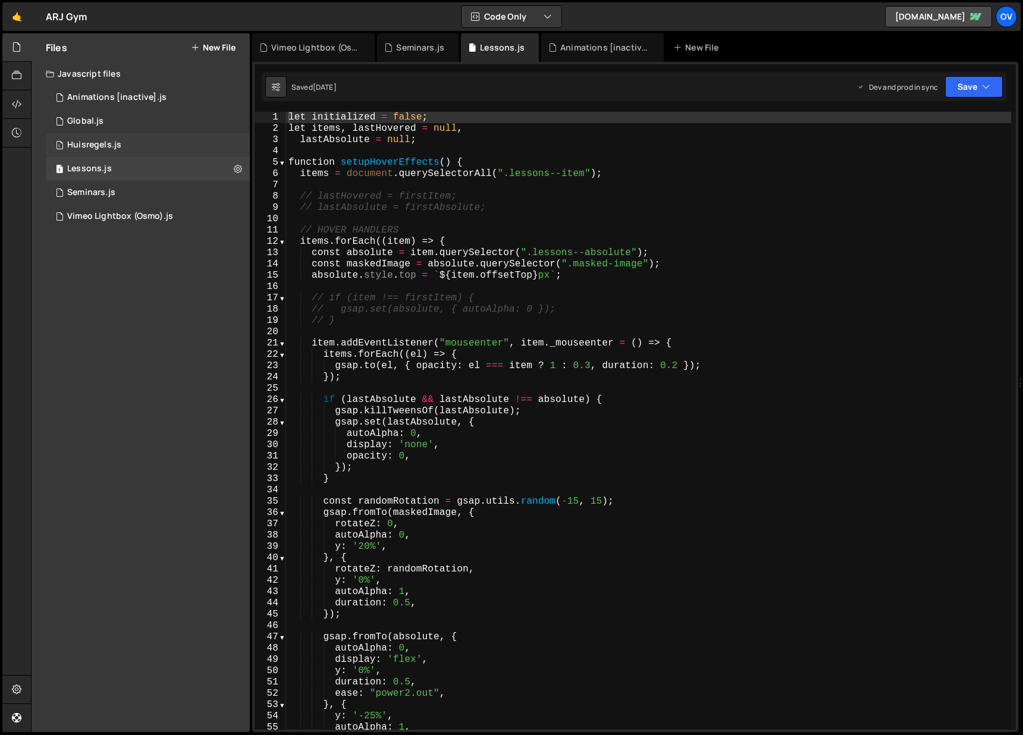
click at [96, 142] on div "Huisregels.js" at bounding box center [94, 145] width 54 height 11
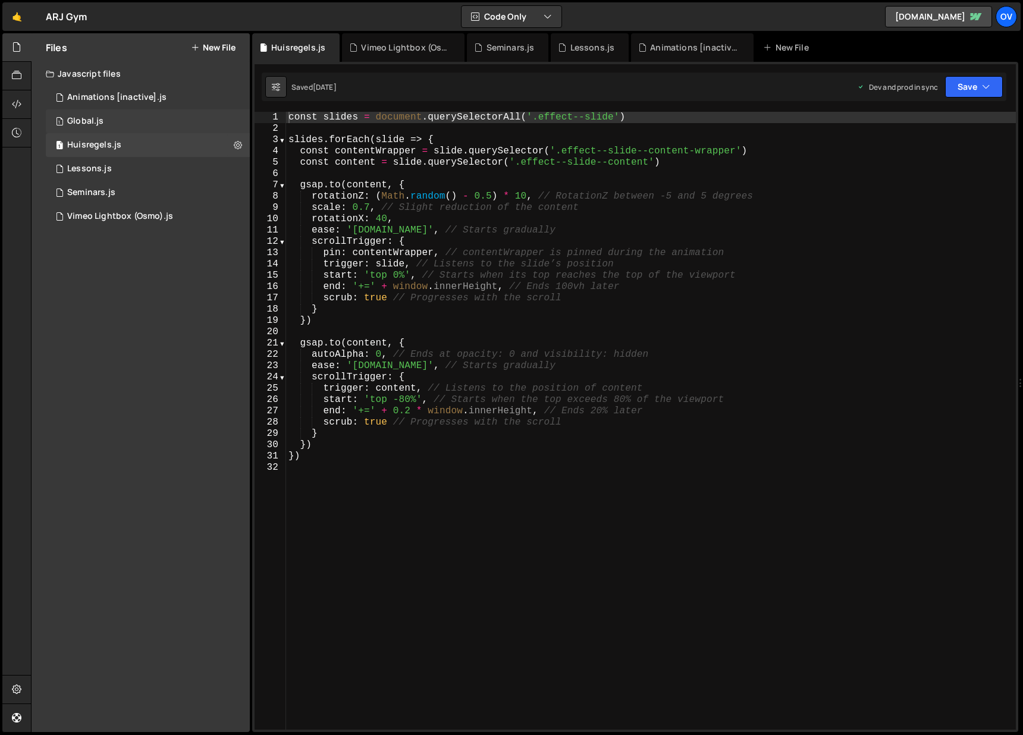
click at [112, 115] on div "1 Global.js 0" at bounding box center [148, 121] width 204 height 24
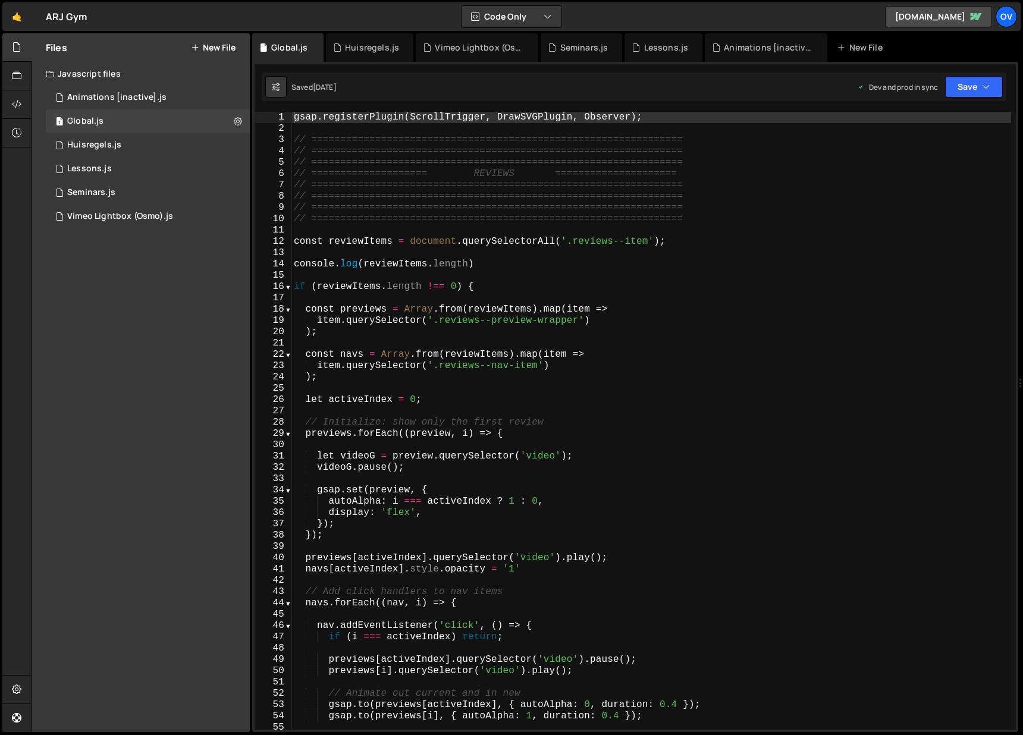
type textarea "gsap.registerPlugin(ScrollTrigger, DrawSVGPlugin, Observer);"
click at [460, 114] on div "gsap . registerPlugin ( ScrollTrigger , DrawSVGPlugin , Observer ) ; // =======…" at bounding box center [651, 432] width 720 height 641
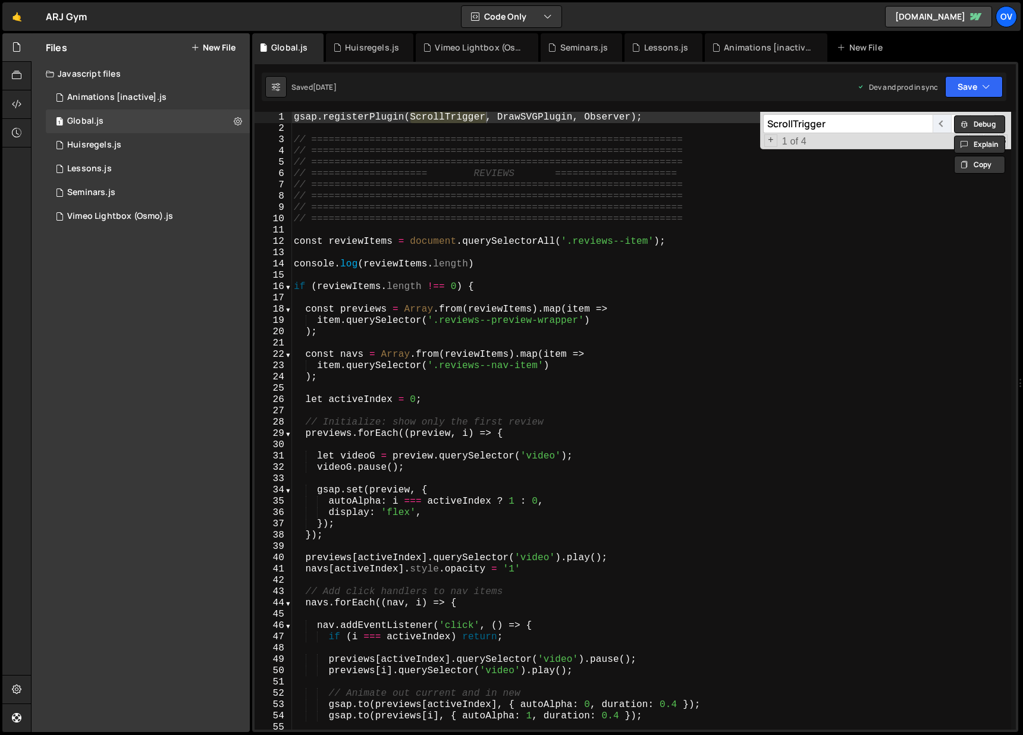
click at [940, 124] on span "​" at bounding box center [942, 123] width 18 height 19
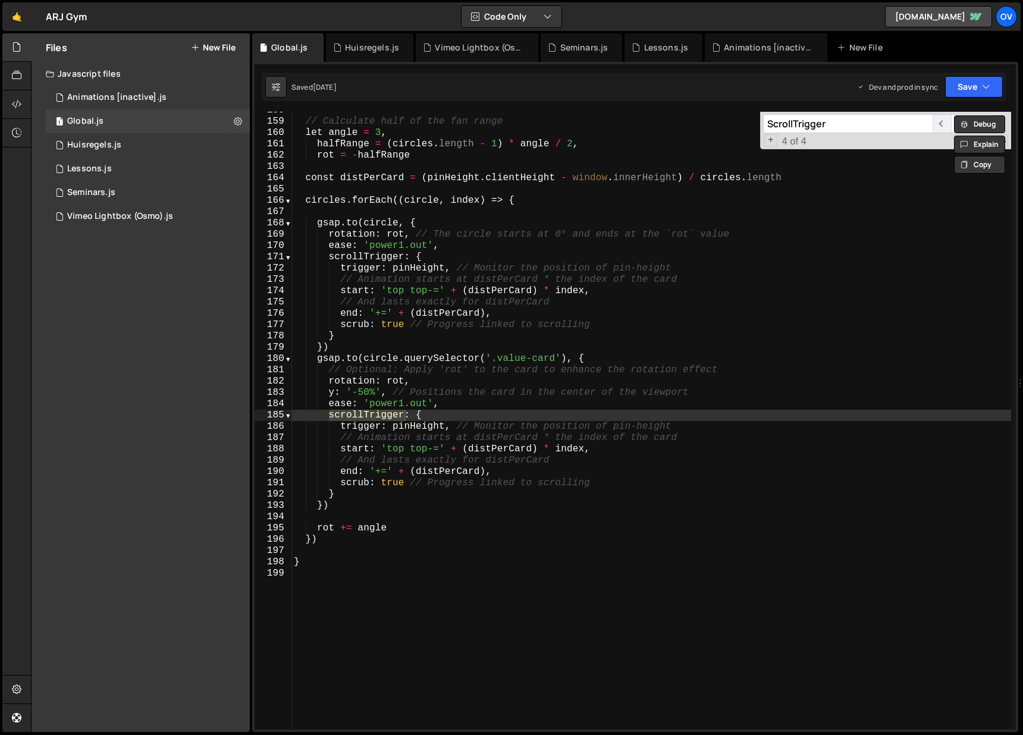
click at [938, 123] on span "​" at bounding box center [942, 123] width 18 height 19
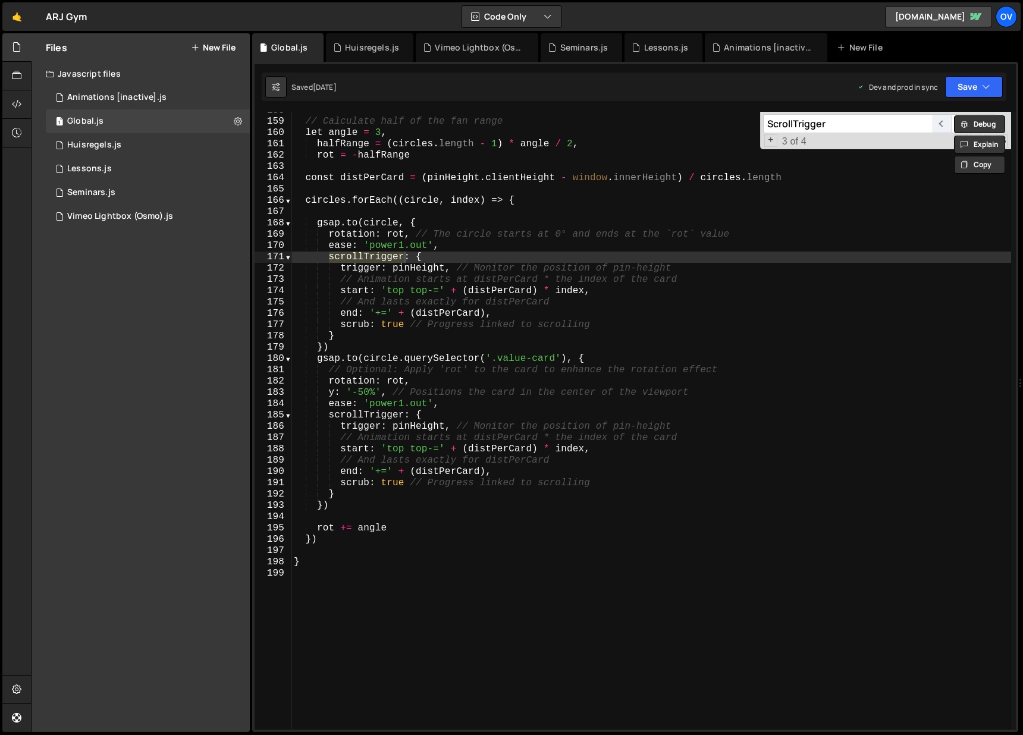
click at [938, 123] on span "​" at bounding box center [942, 123] width 18 height 19
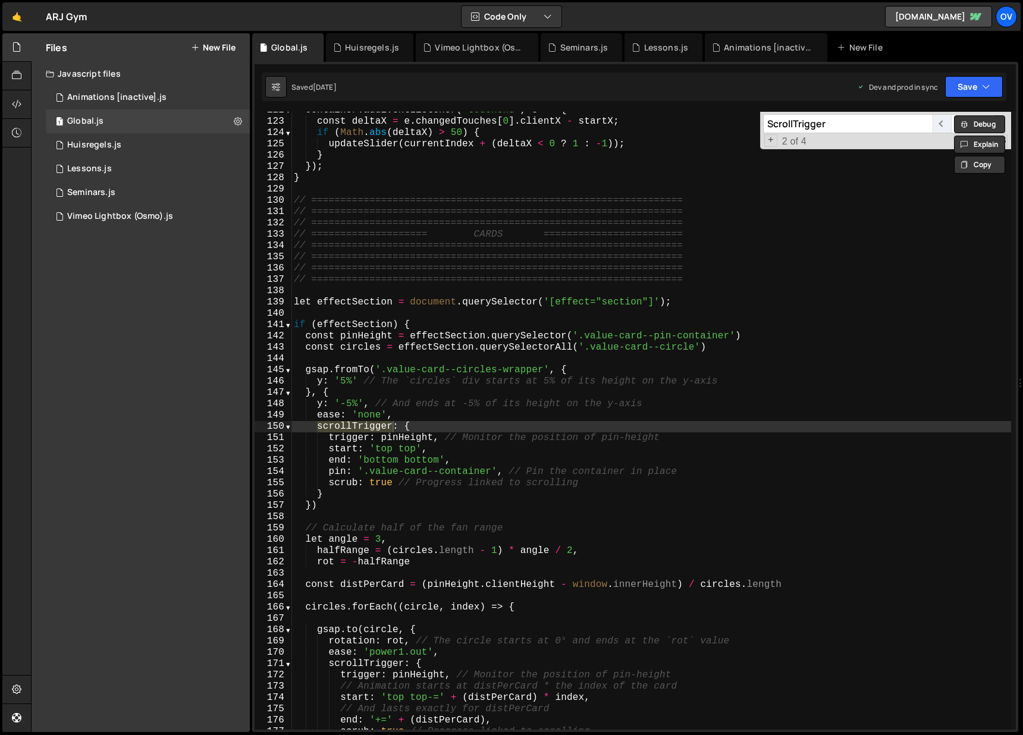
click at [938, 123] on span "​" at bounding box center [942, 123] width 18 height 19
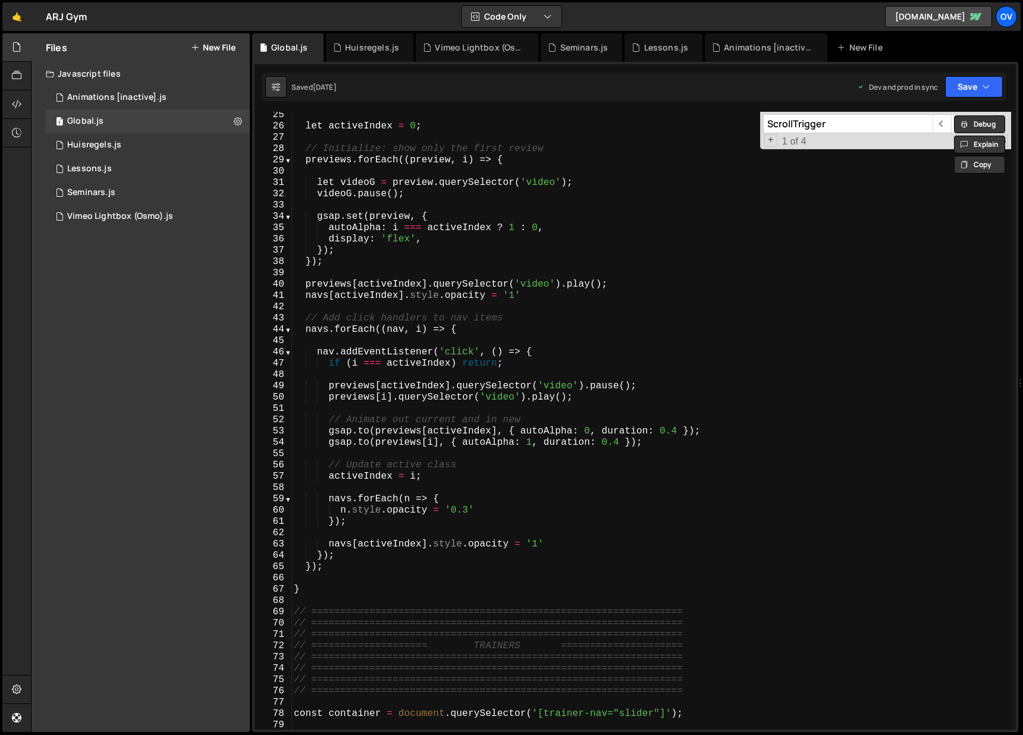
scroll to position [0, 0]
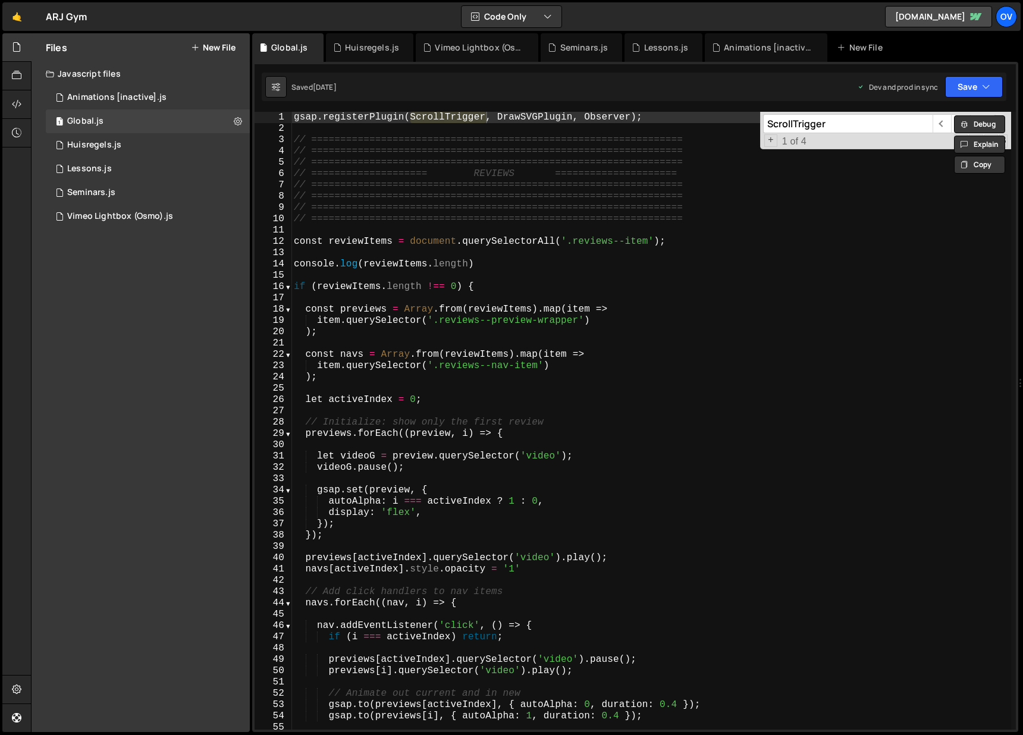
click at [544, 124] on div "gsap . registerPlugin ( ScrollTrigger , DrawSVGPlugin , Observer ) ; // =======…" at bounding box center [651, 432] width 720 height 641
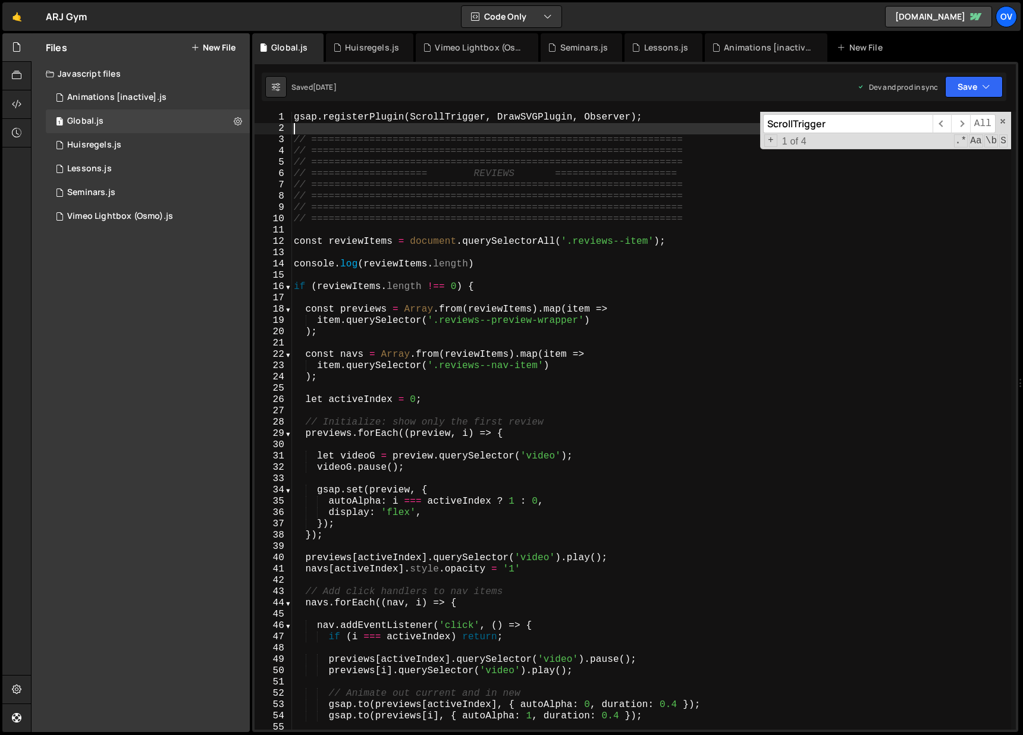
click at [544, 123] on div "gsap . registerPlugin ( ScrollTrigger , DrawSVGPlugin , Observer ) ; // =======…" at bounding box center [651, 432] width 720 height 641
click at [529, 113] on div "gsap . registerPlugin ( ScrollTrigger , DrawSVGPlugin , Observer ) ; // =======…" at bounding box center [651, 432] width 720 height 641
type textarea "gsap.registerPlugin(ScrollTrigger, DrawSVGPlugin, Observer);"
click at [529, 113] on div "gsap . registerPlugin ( ScrollTrigger , DrawSVGPlugin , Observer ) ; // =======…" at bounding box center [651, 432] width 720 height 641
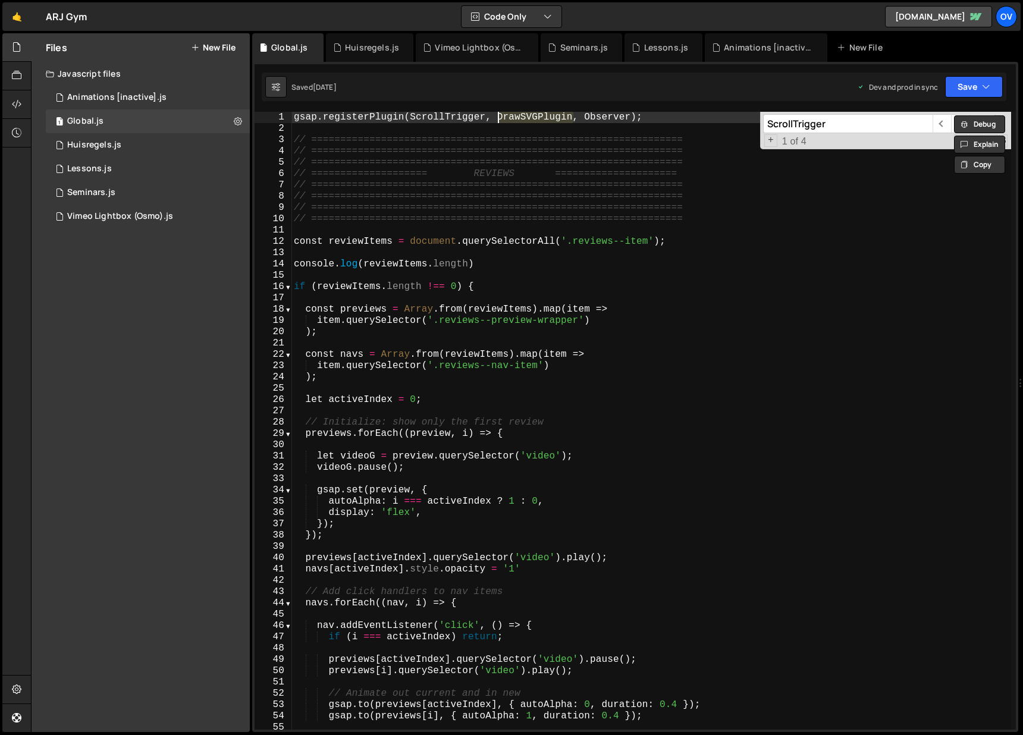
click at [813, 124] on input "ScrollTrigger" at bounding box center [848, 123] width 170 height 19
paste input "DrawSVGPlugin"
type input "DrawSVGPlugin"
click at [541, 118] on div "gsap . registerPlugin ( ScrollTrigger , DrawSVGPlugin , Observer ) ; // =======…" at bounding box center [651, 421] width 720 height 618
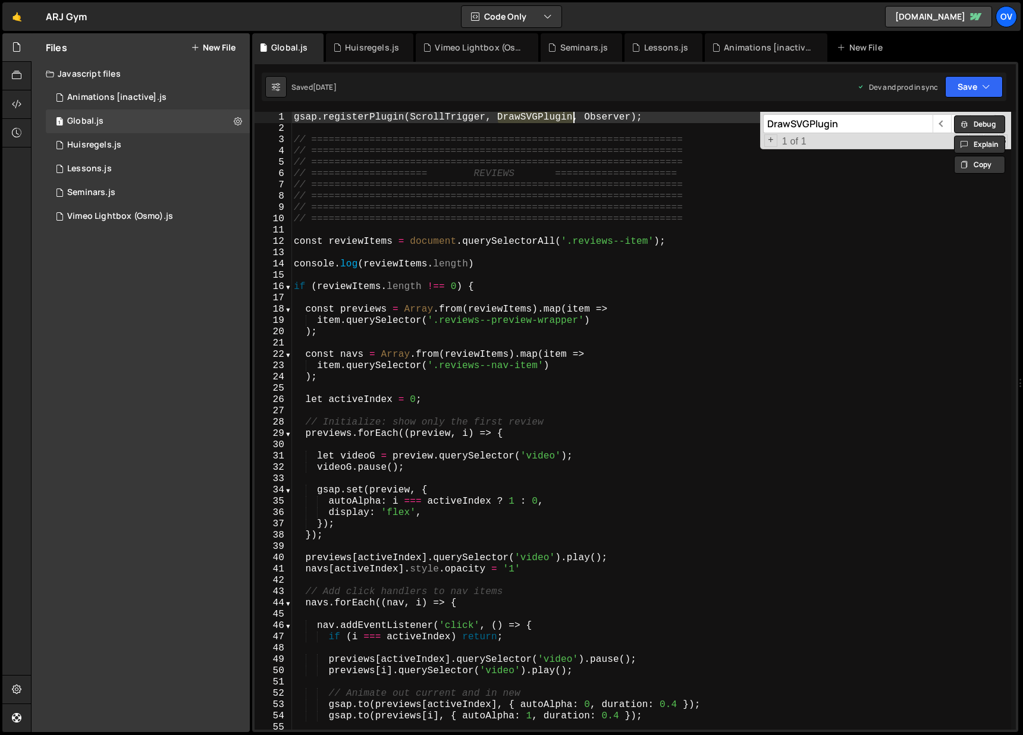
click at [541, 118] on div "gsap . registerPlugin ( ScrollTrigger , DrawSVGPlugin , Observer ) ; // =======…" at bounding box center [651, 432] width 720 height 641
type textarea "gsap.registerPlugin(ScrollTrigger,, Observer);"
click at [539, 120] on div "gsap . registerPlugin ( ScrollTrigger ,, Observer ) ; // ======================…" at bounding box center [651, 432] width 720 height 641
click at [802, 126] on input "DrawSVGPlugin" at bounding box center [848, 123] width 170 height 19
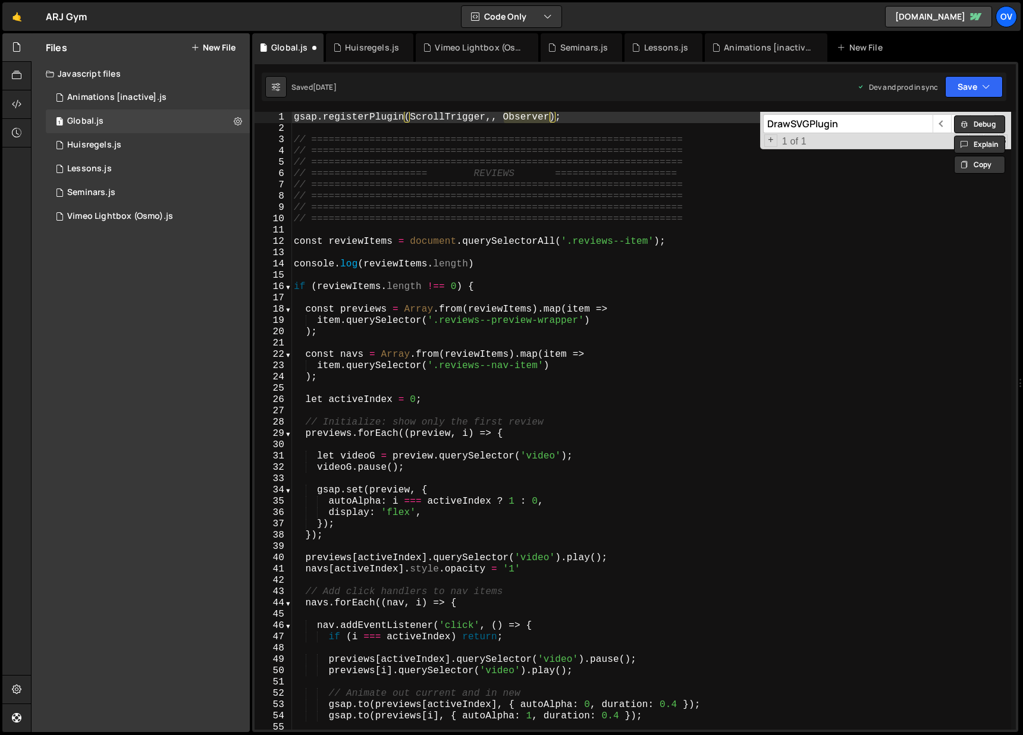
click at [802, 126] on input "DrawSVGPlugin" at bounding box center [848, 123] width 170 height 19
paste input "Observer"
click at [893, 127] on input "Observer" at bounding box center [848, 123] width 170 height 19
type input "Observer"
click at [939, 123] on span "​" at bounding box center [942, 123] width 18 height 19
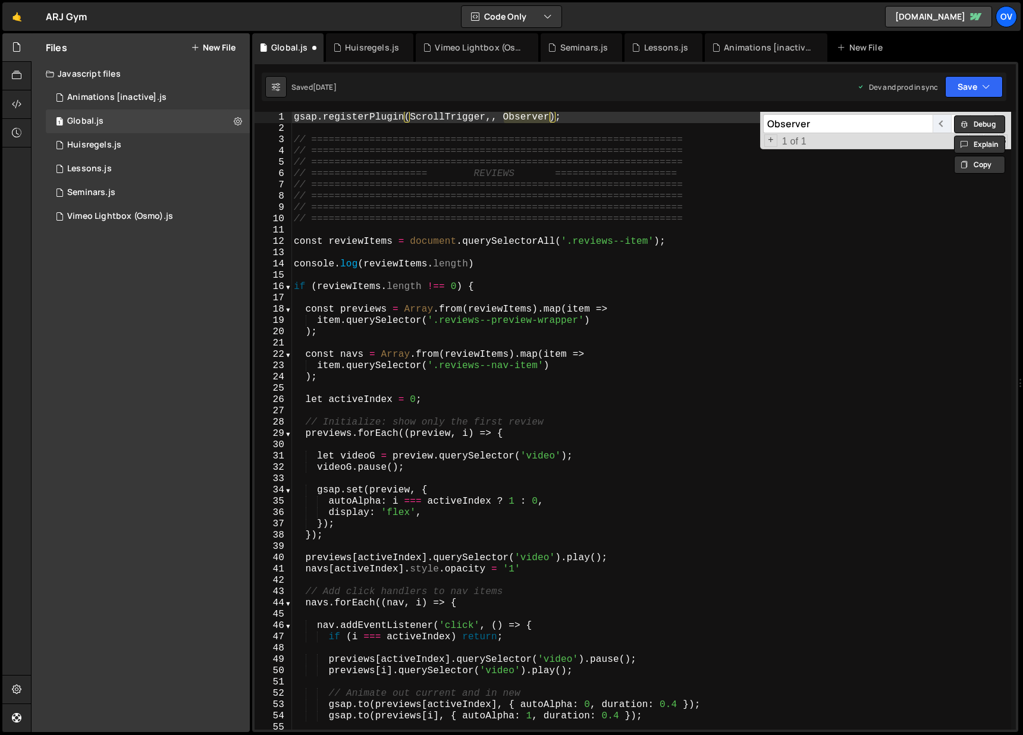
click at [939, 123] on span "​" at bounding box center [942, 123] width 18 height 19
click at [518, 109] on div "1 Type cmd + s to save your Javascript file. הההההההההההההההההההההההההההההההההה…" at bounding box center [635, 397] width 766 height 670
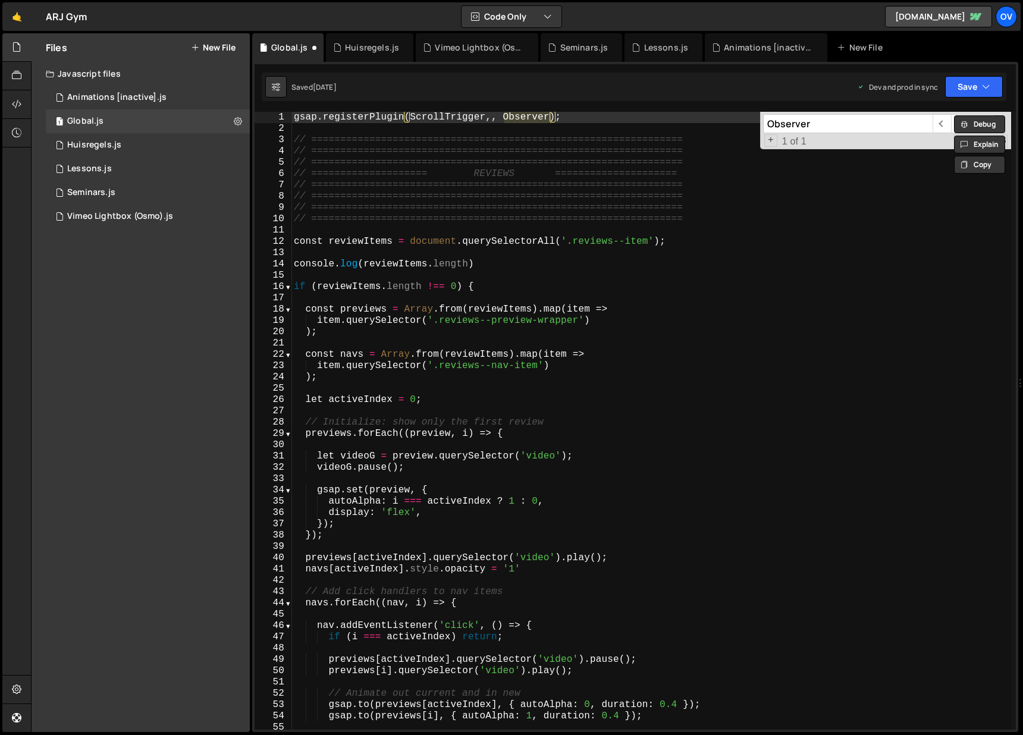
click at [518, 109] on div "1 Type cmd + s to save your Javascript file. הההההההההההההההההההההההההההההההההה…" at bounding box center [635, 397] width 766 height 670
click at [521, 115] on div "gsap . registerPlugin ( ScrollTrigger ,, Observer ) ; // ======================…" at bounding box center [651, 421] width 720 height 618
click at [521, 115] on div "gsap . registerPlugin ( ScrollTrigger ,, Observer ) ; // ======================…" at bounding box center [651, 432] width 720 height 641
type textarea "gsap.registerPlugin(ScrollTrigger);"
drag, startPoint x: 522, startPoint y: 118, endPoint x: 297, endPoint y: 105, distance: 225.8
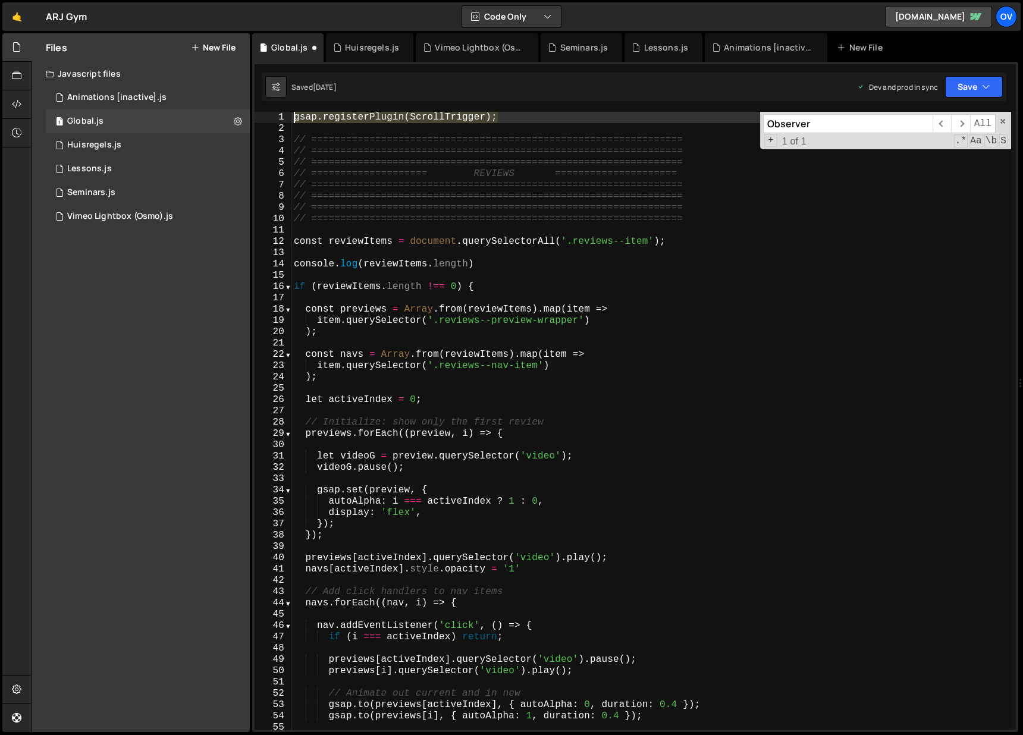
click at [297, 105] on div "1 Type cmd + s to save your Javascript file. הההההההההההההההההההההההההההההההההה…" at bounding box center [635, 397] width 766 height 670
type textarea "// ================================================================"
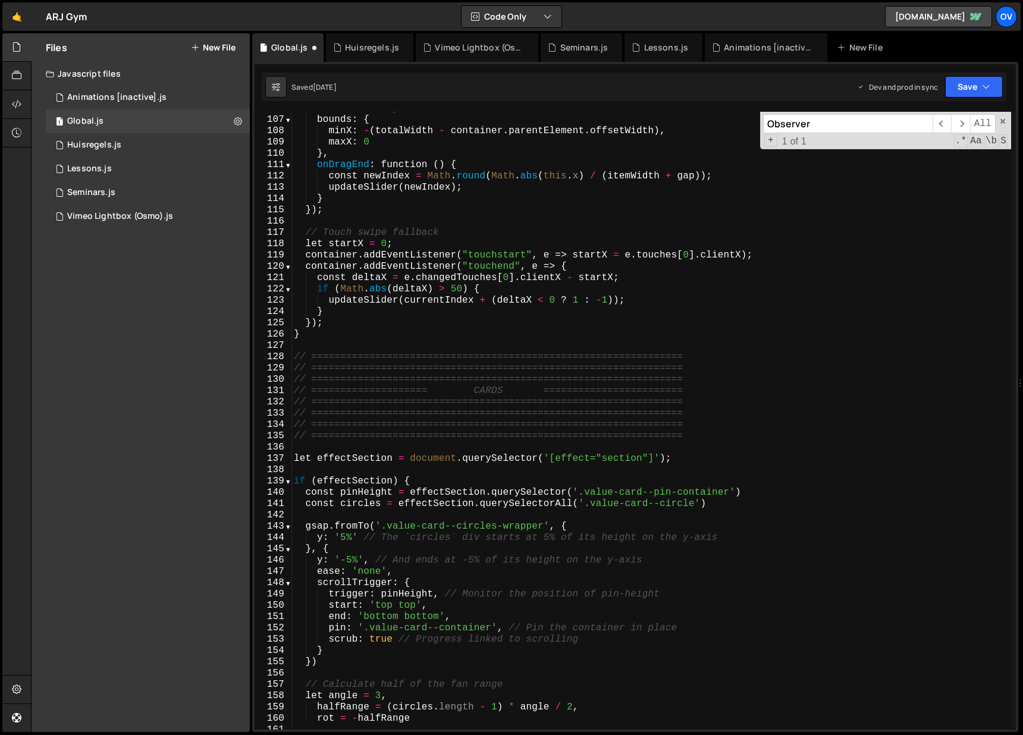
scroll to position [1196, 0]
click at [730, 432] on div "inertia : true , bounds : { minX : - ( totalWidth - container . parentElement .…" at bounding box center [651, 423] width 720 height 641
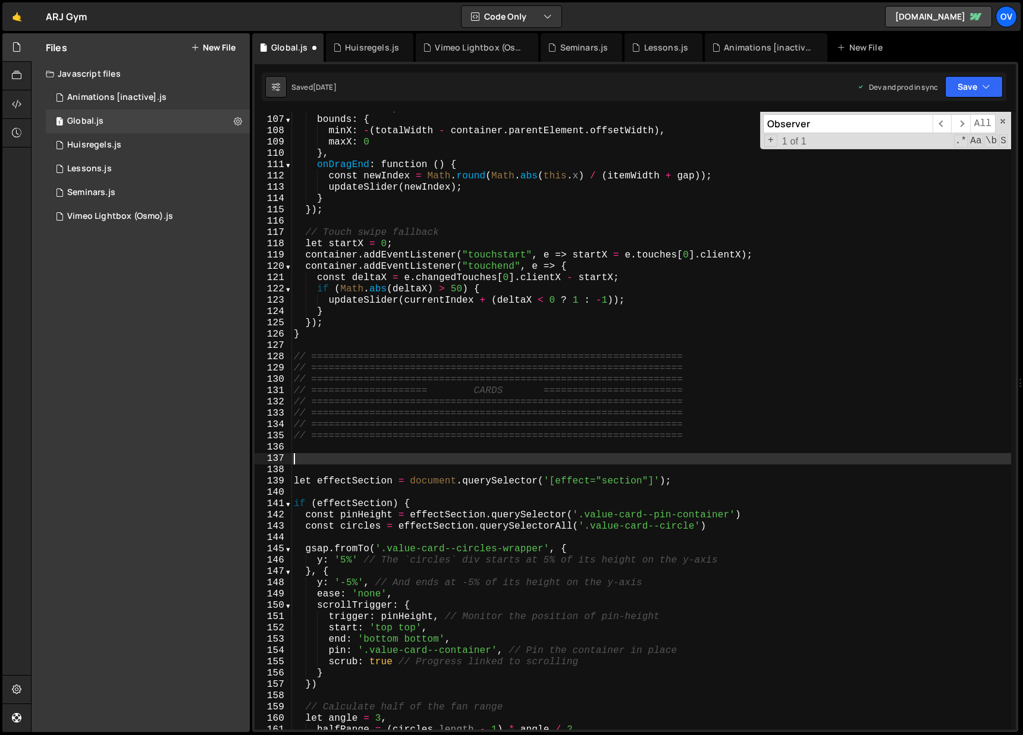
paste textarea "gsap.registerPlugin(ScrollTrigger);"
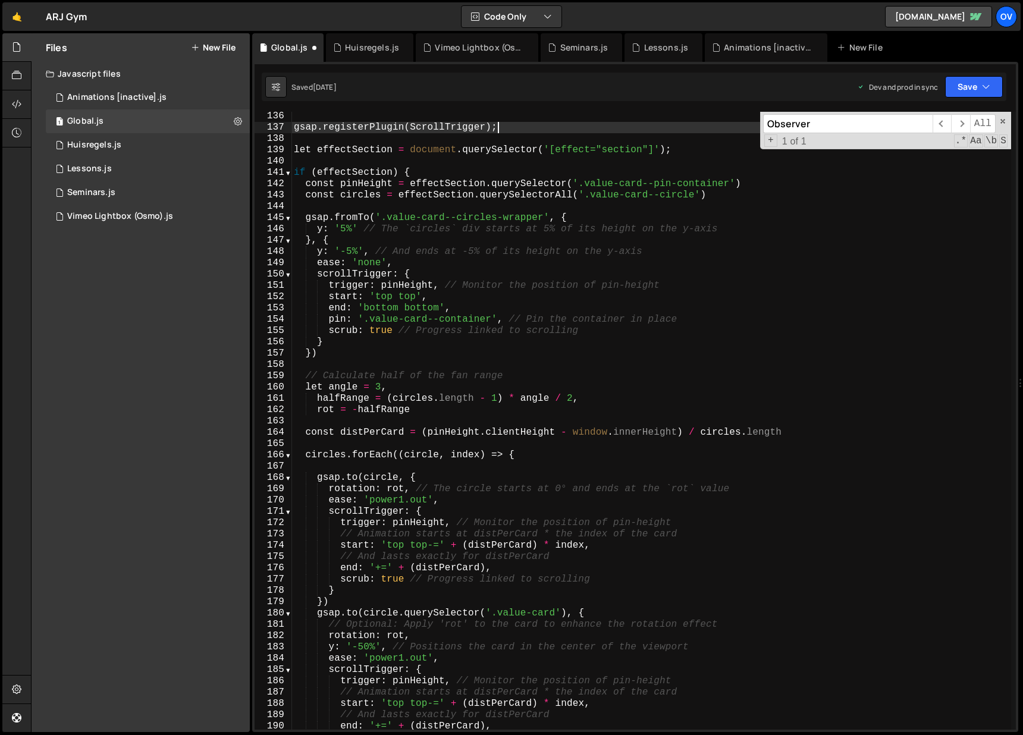
scroll to position [1798, 0]
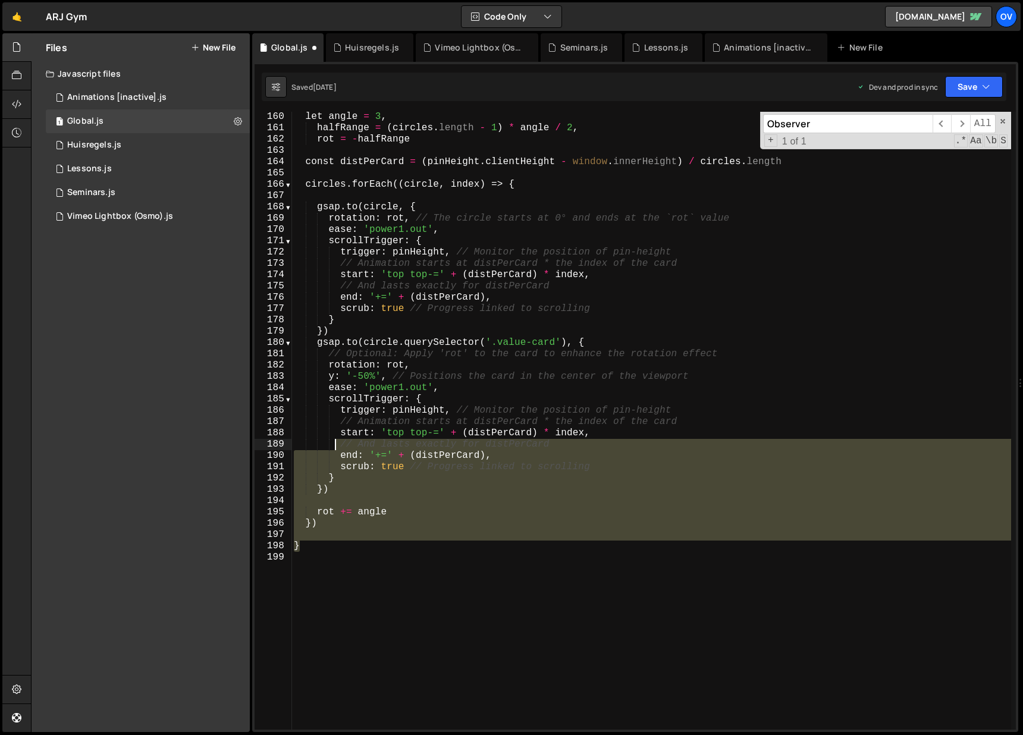
drag, startPoint x: 327, startPoint y: 544, endPoint x: 333, endPoint y: 435, distance: 108.4
click at [333, 435] on div "let angle = 3 , halfRange = ( circles . length - 1 ) * angle / 2 , rot = - half…" at bounding box center [651, 431] width 720 height 641
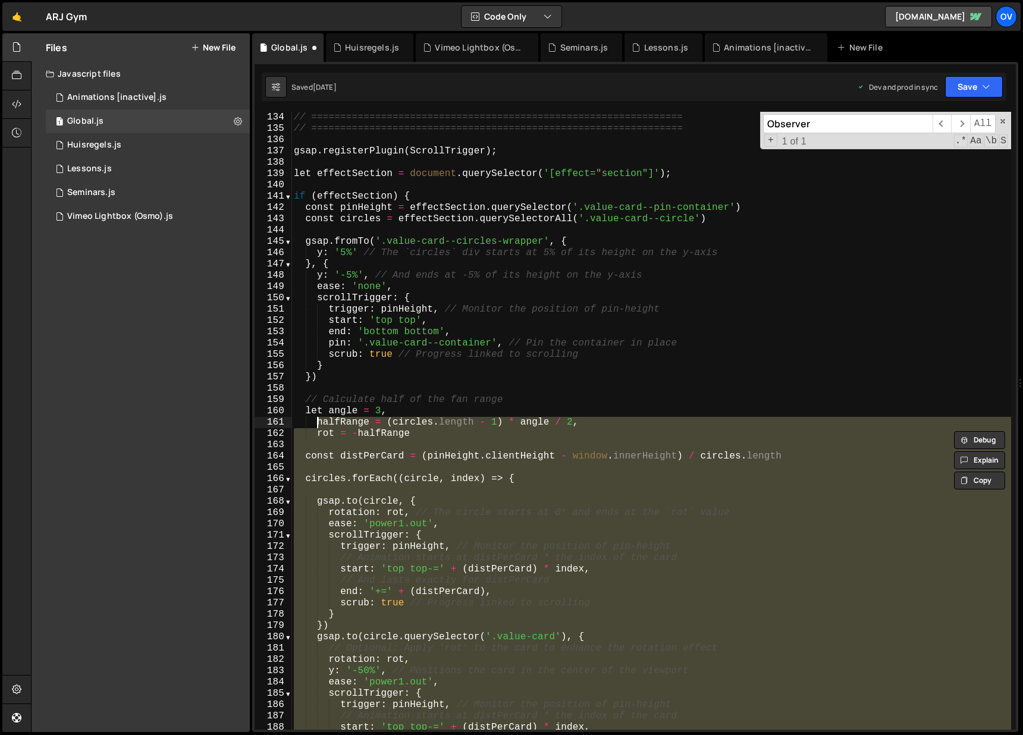
scroll to position [1325, 0]
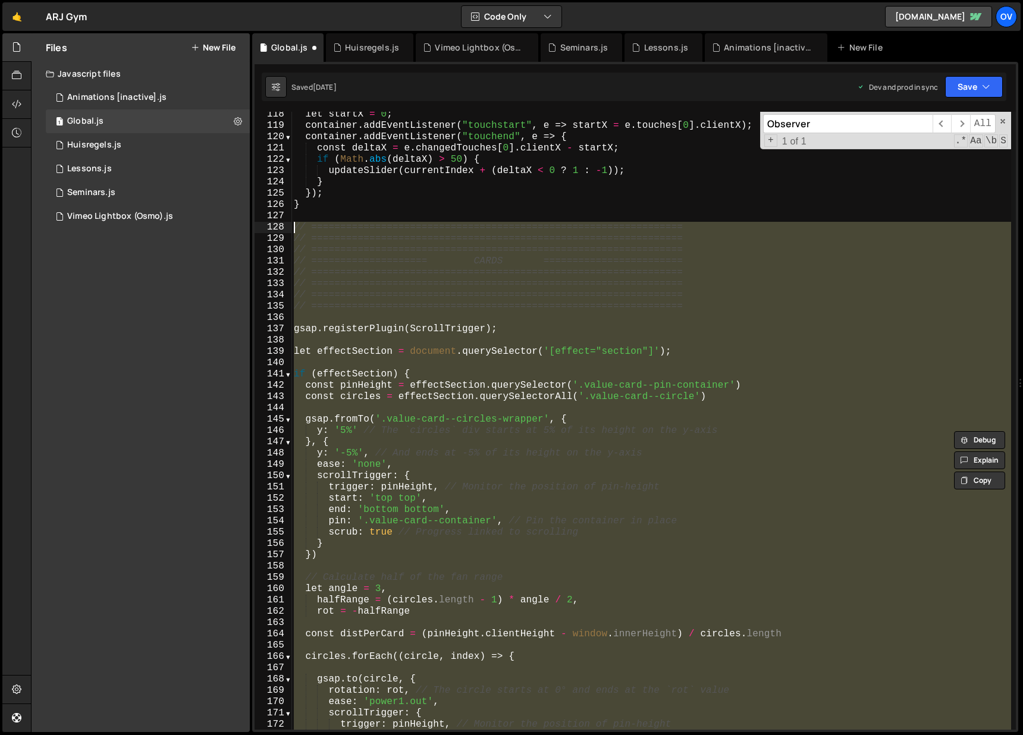
drag, startPoint x: 322, startPoint y: 549, endPoint x: 266, endPoint y: 222, distance: 331.3
click at [266, 222] on div "start: 'top top-=' + (distPerCard) * index, 118 119 120 121 122 123 124 125 126…" at bounding box center [635, 421] width 761 height 618
type textarea "// ================================================================ // ========…"
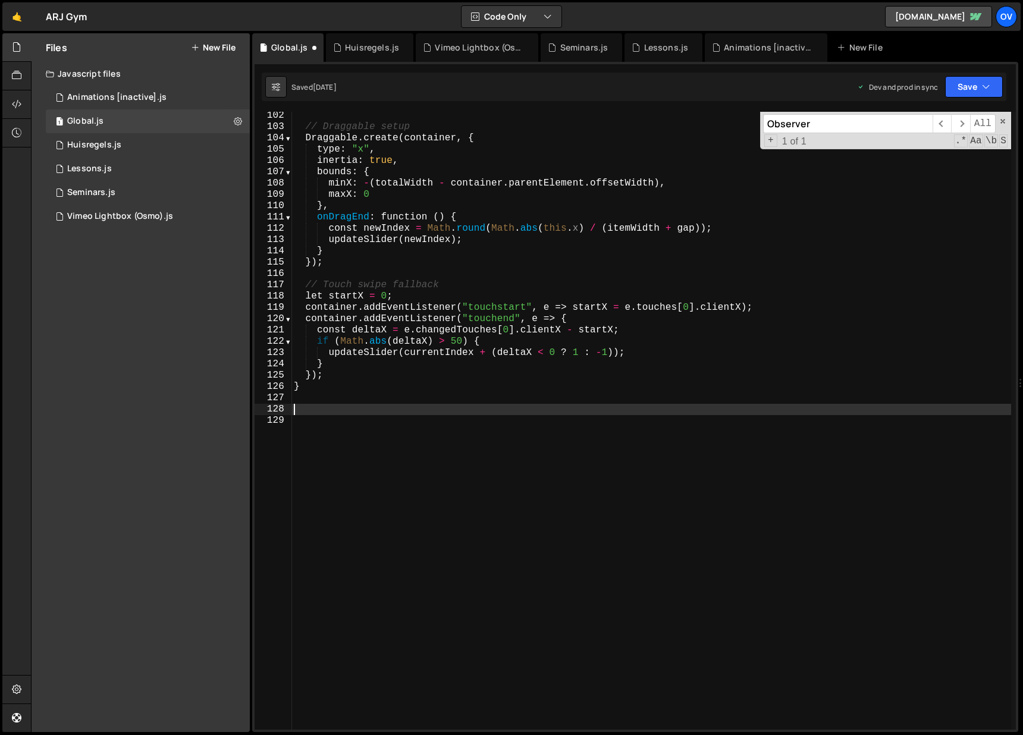
scroll to position [1143, 0]
click at [108, 214] on div "Vimeo Lightbox (Osmo).js" at bounding box center [120, 216] width 106 height 11
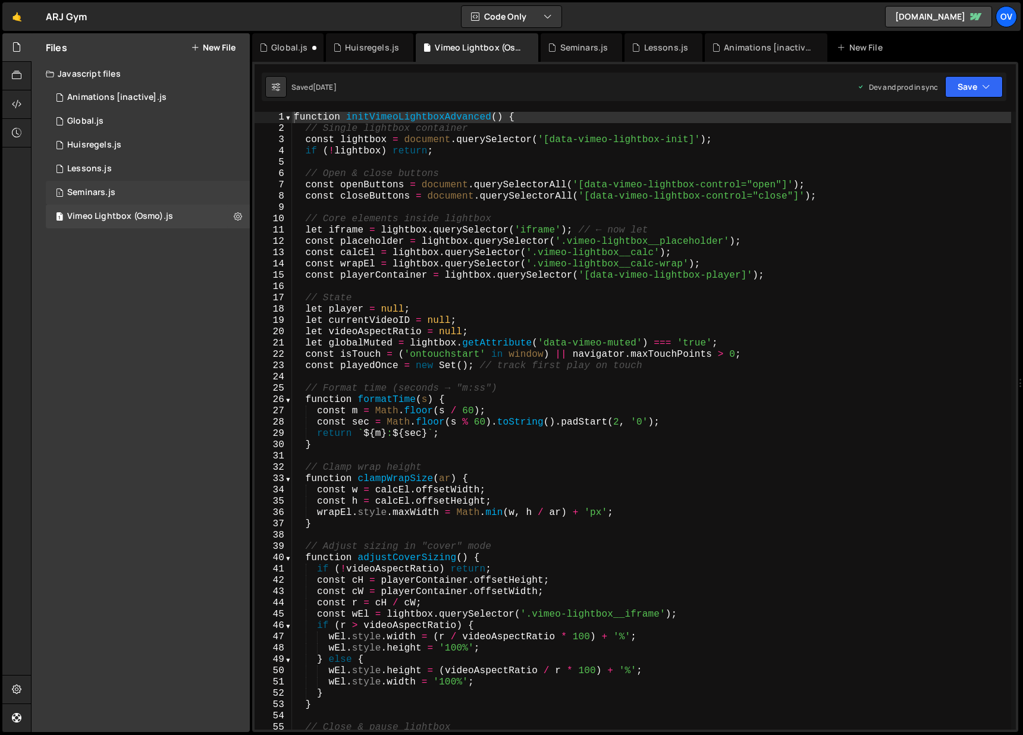
click at [120, 193] on div "1 Seminars.js 0" at bounding box center [148, 193] width 204 height 24
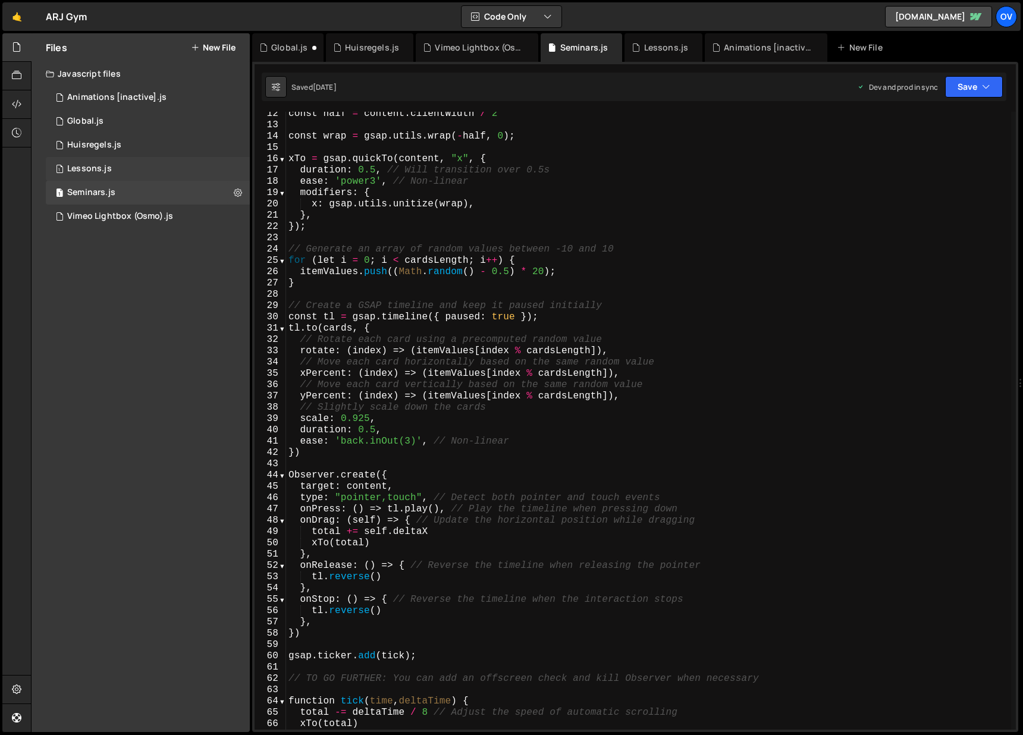
click at [124, 167] on div "1 Lessons.js 0" at bounding box center [148, 169] width 204 height 24
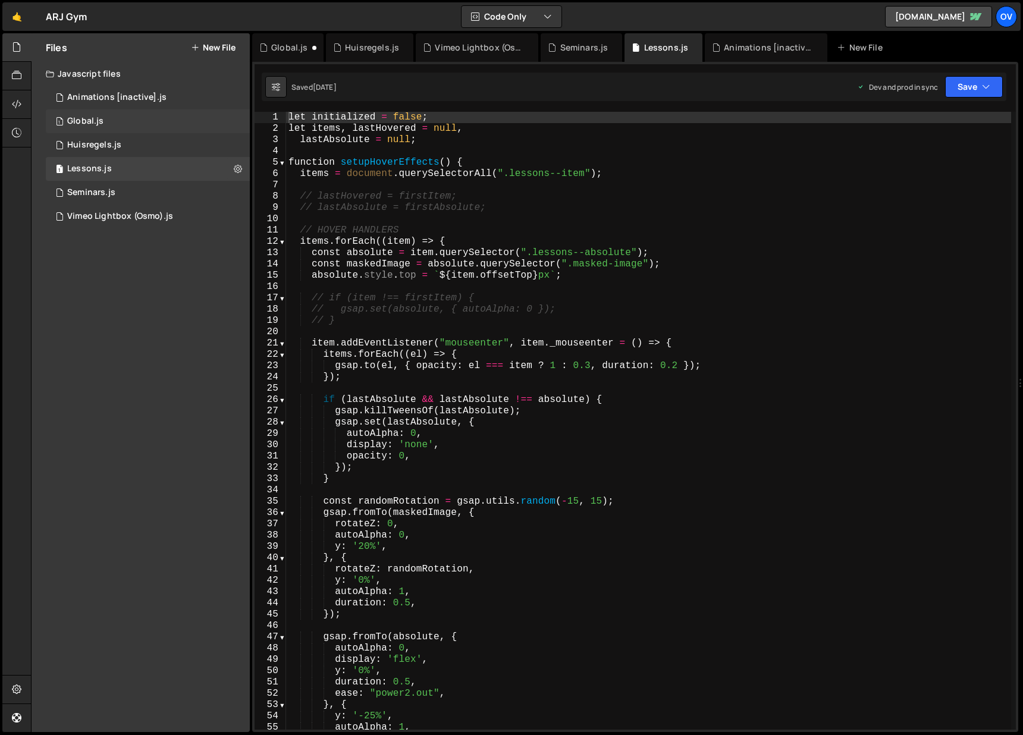
click at [130, 122] on div "1 Global.js 0" at bounding box center [148, 121] width 204 height 24
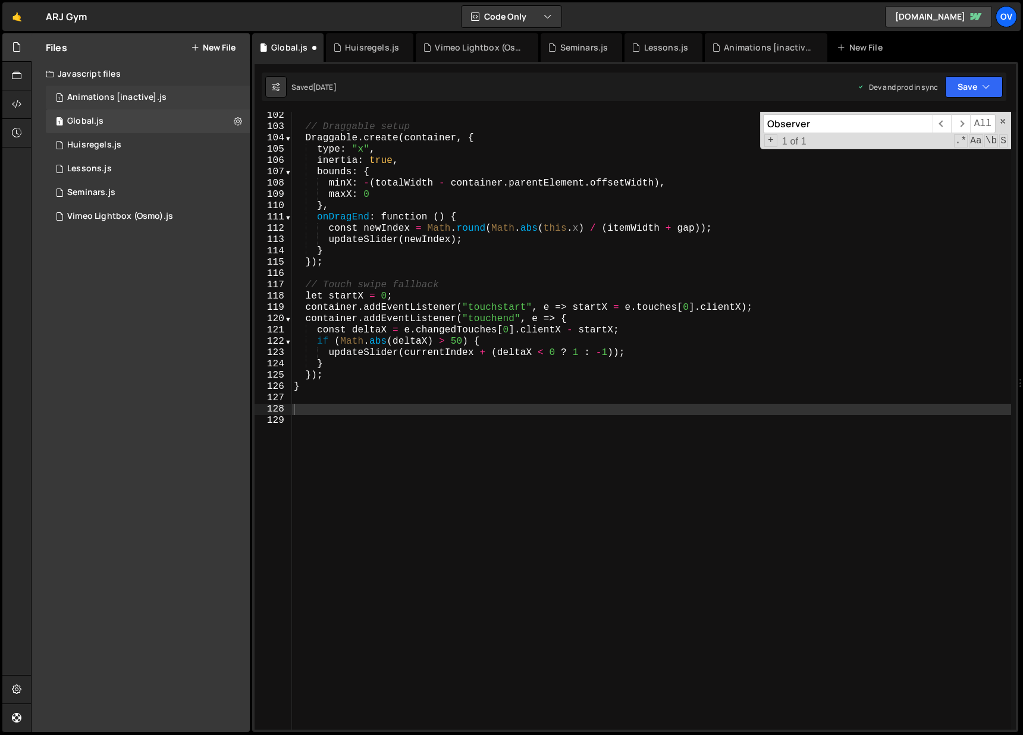
click at [134, 91] on div "1 Animations [inactive].js 0" at bounding box center [148, 98] width 204 height 24
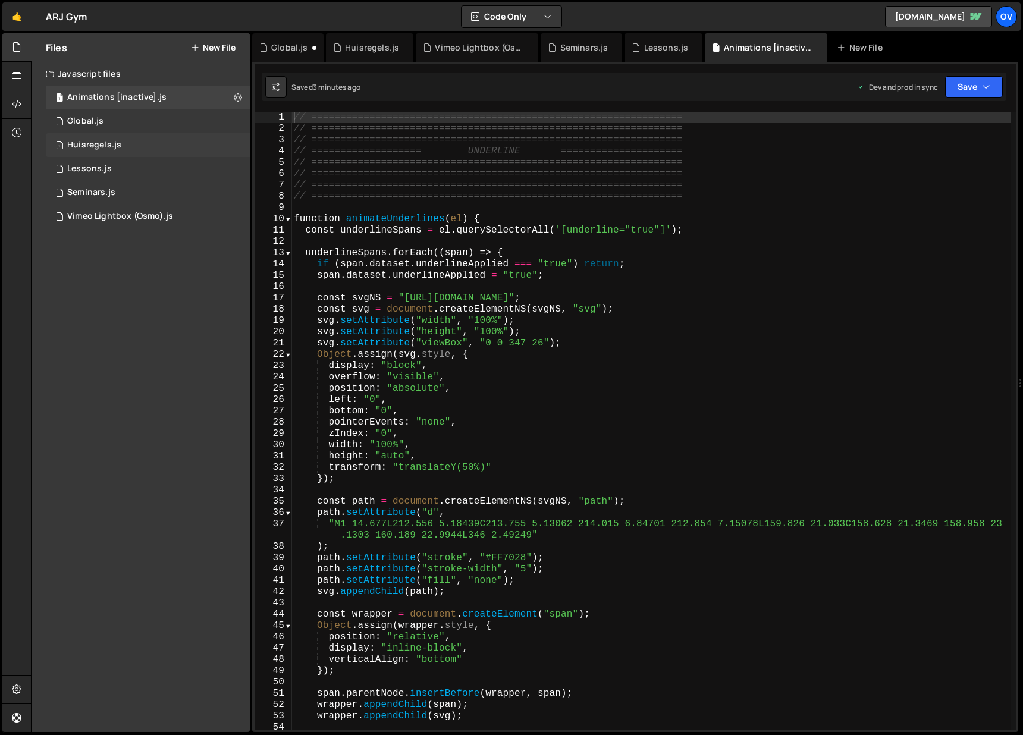
click at [121, 151] on div "1 Huisregels.js 0" at bounding box center [148, 145] width 204 height 24
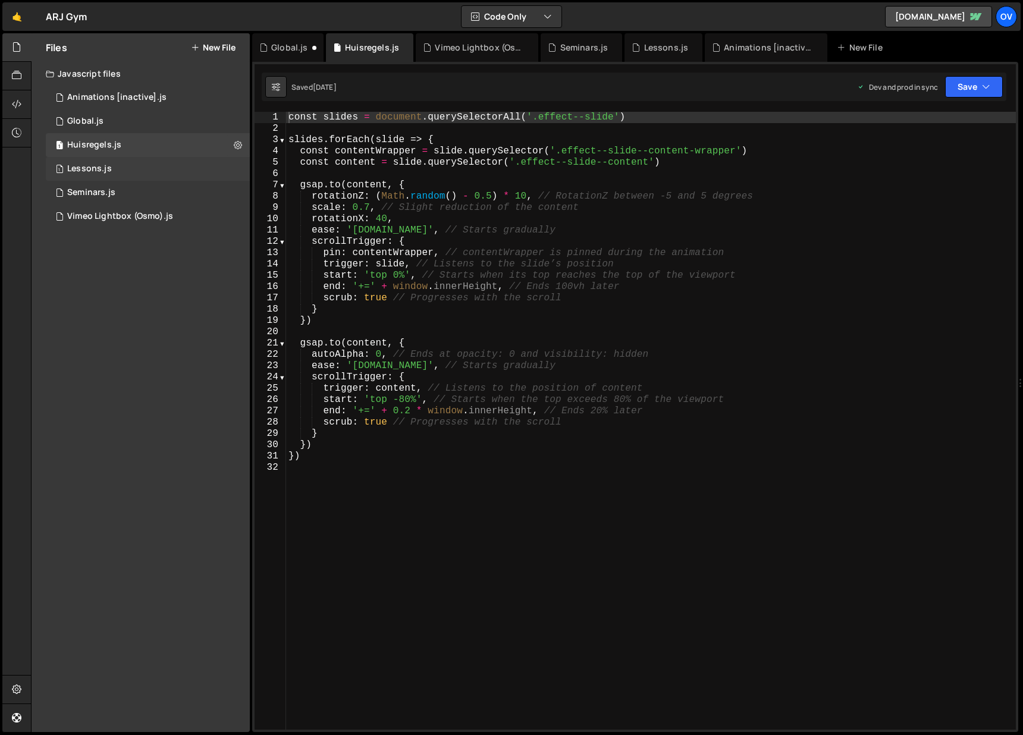
click at [121, 164] on div "1 Lessons.js 0" at bounding box center [148, 169] width 204 height 24
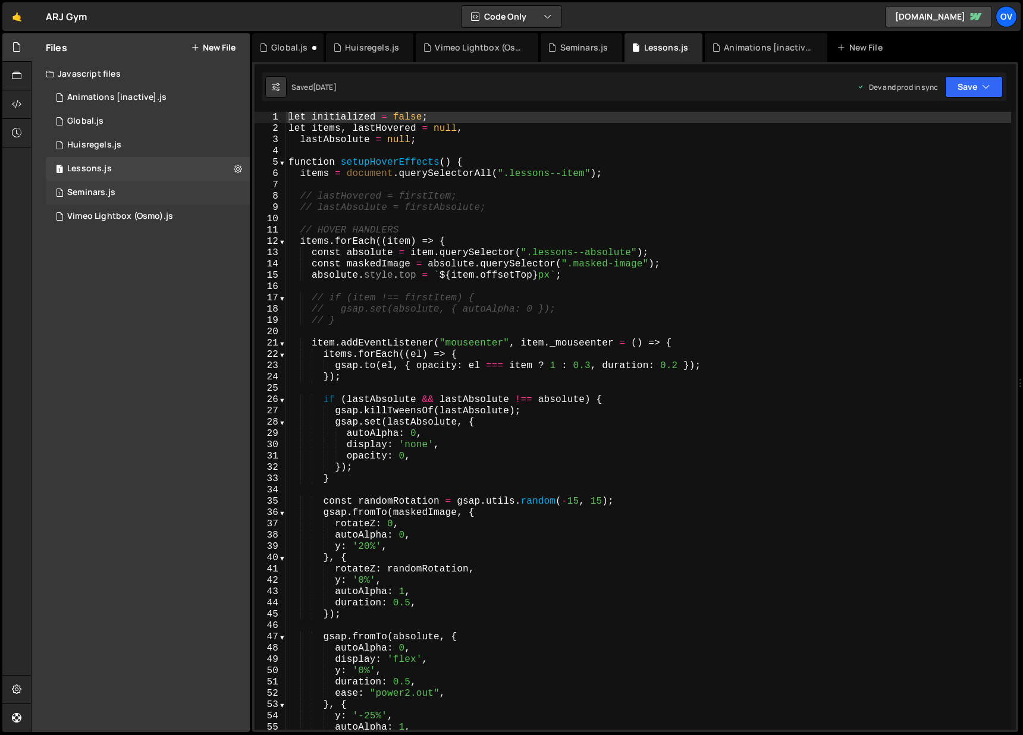
click at [124, 183] on div "1 Seminars.js 0" at bounding box center [148, 193] width 204 height 24
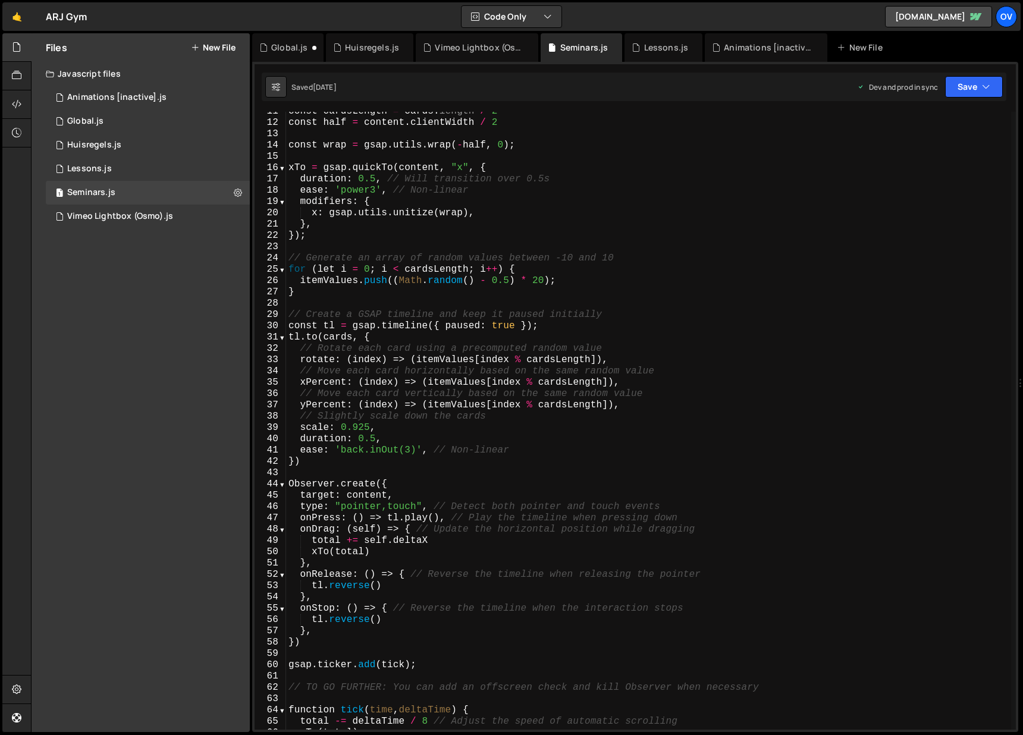
scroll to position [0, 0]
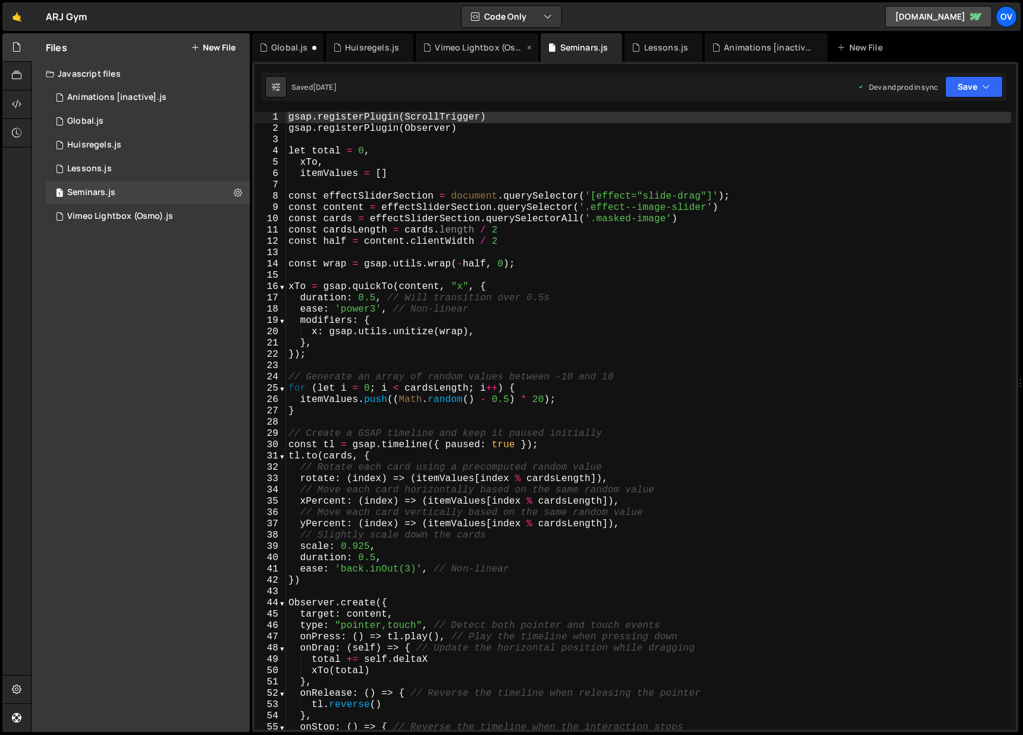
click at [481, 51] on div "Vimeo Lightbox (Osmo).js" at bounding box center [479, 48] width 89 height 12
